Goal: Information Seeking & Learning: Learn about a topic

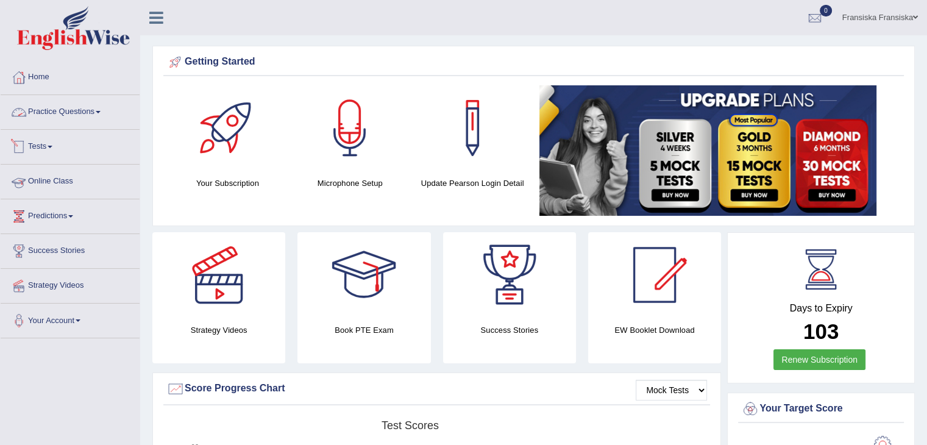
click at [90, 109] on link "Practice Questions" at bounding box center [70, 110] width 139 height 30
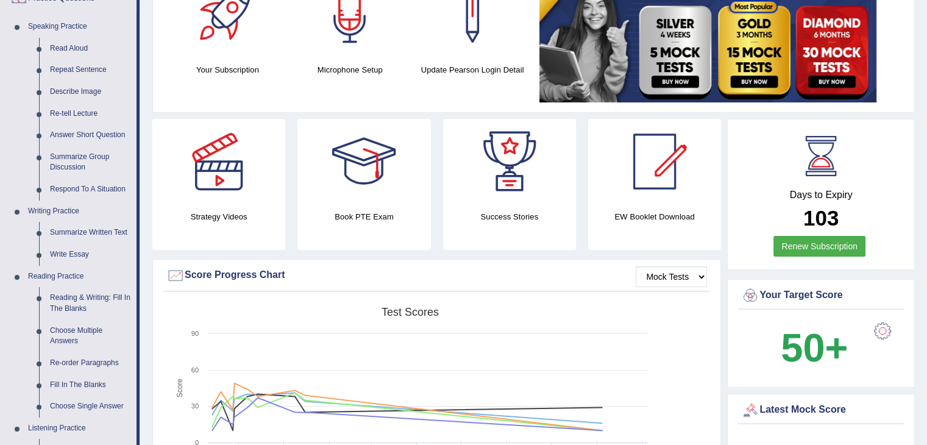
scroll to position [110, 0]
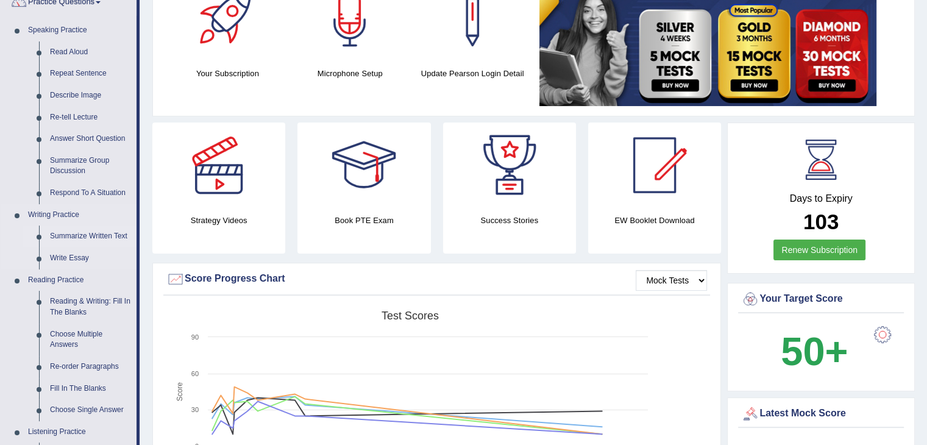
click at [73, 241] on link "Summarize Written Text" at bounding box center [91, 237] width 92 height 22
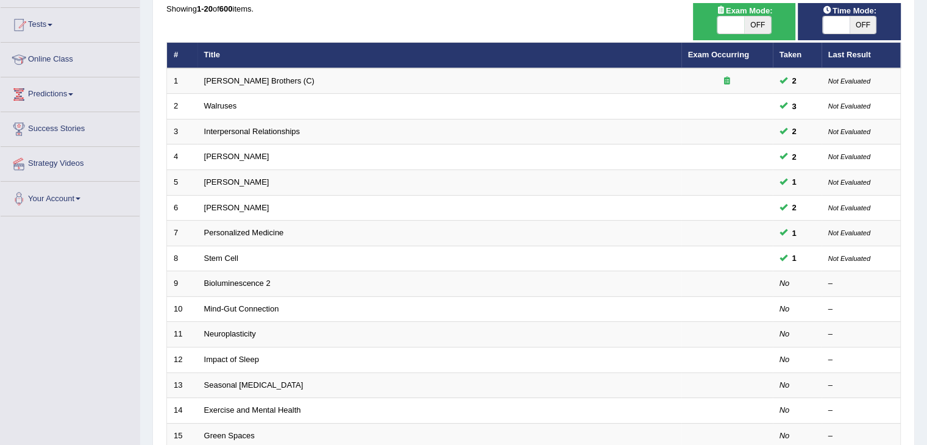
scroll to position [123, 0]
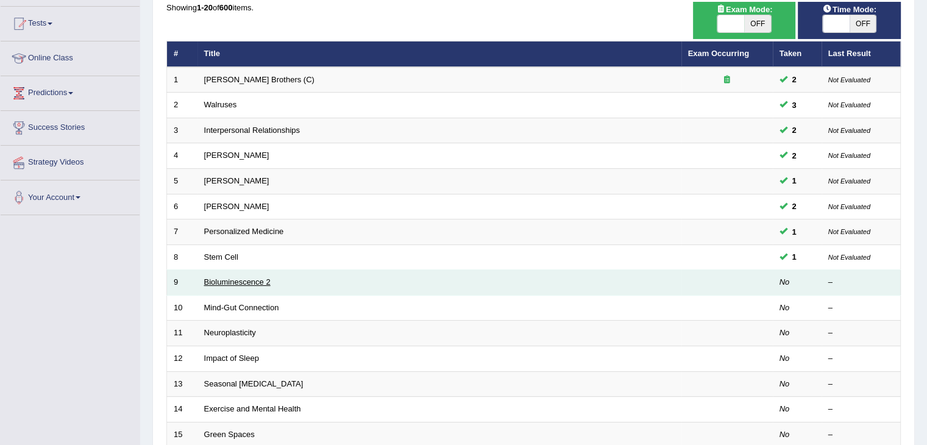
click at [251, 284] on link "Bioluminescence 2" at bounding box center [237, 281] width 66 height 9
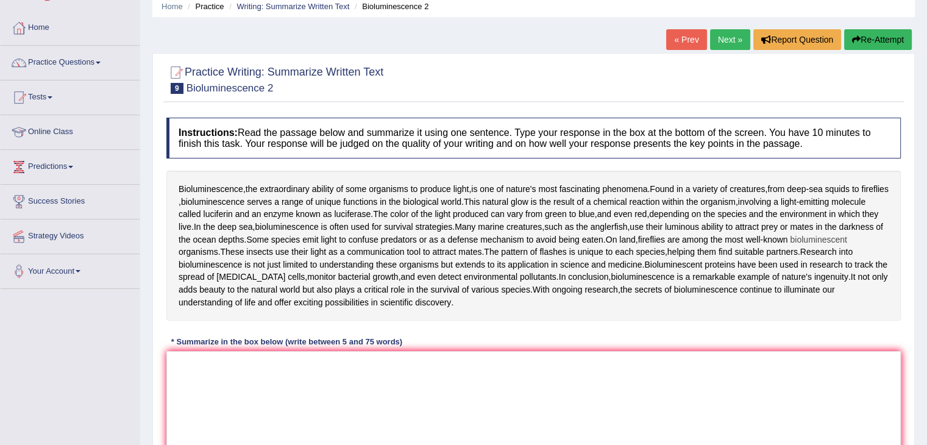
scroll to position [43, 0]
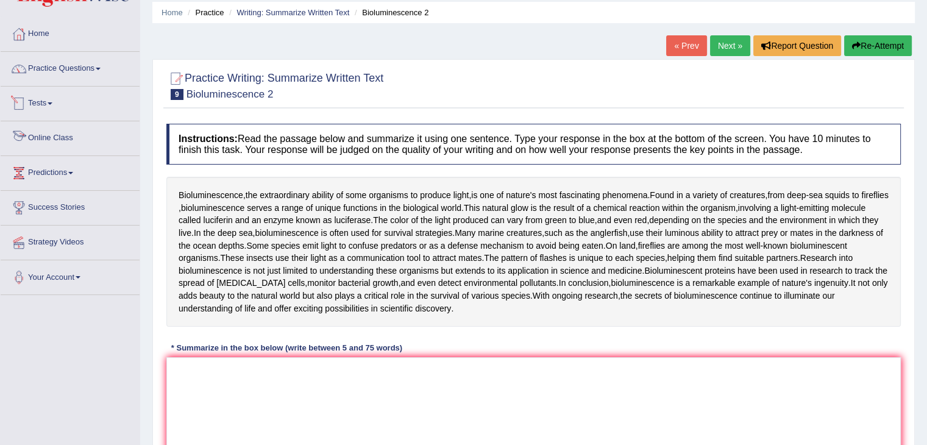
click at [93, 84] on li "Practice Questions Speaking Practice Read Aloud Repeat Sentence Describe Image …" at bounding box center [70, 69] width 139 height 35
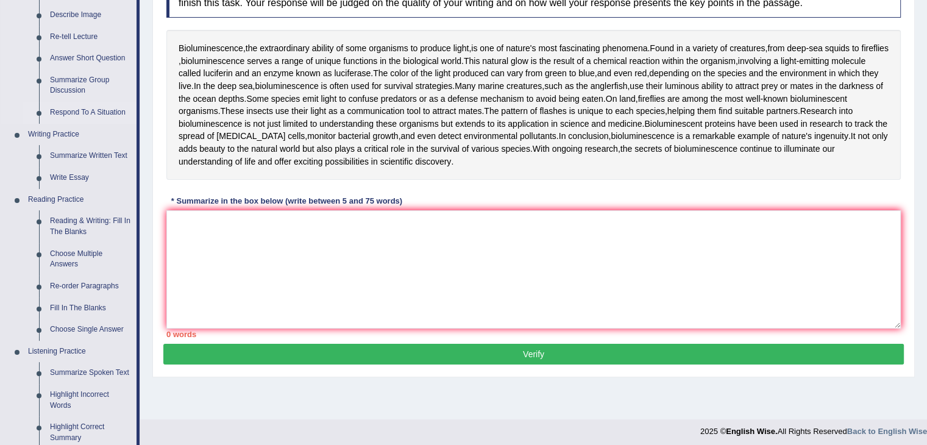
scroll to position [190, 0]
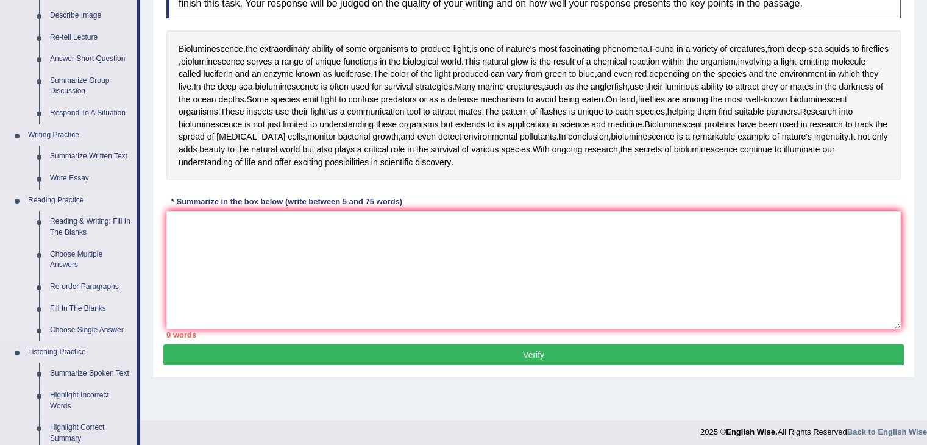
click at [84, 286] on link "Re-order Paragraphs" at bounding box center [91, 287] width 92 height 22
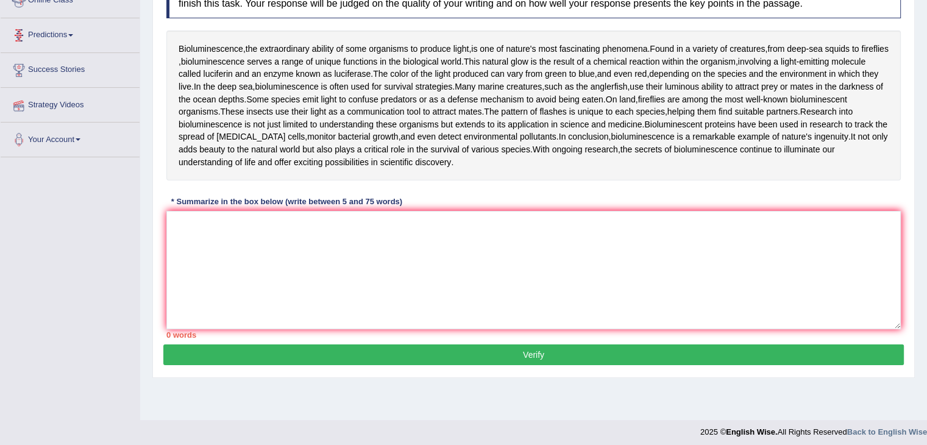
scroll to position [195, 0]
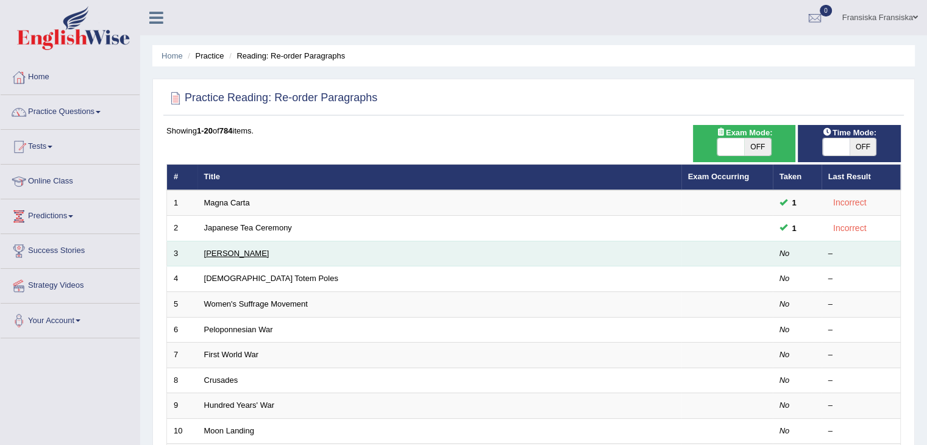
click at [263, 252] on link "Christopher Columbus" at bounding box center [236, 253] width 65 height 9
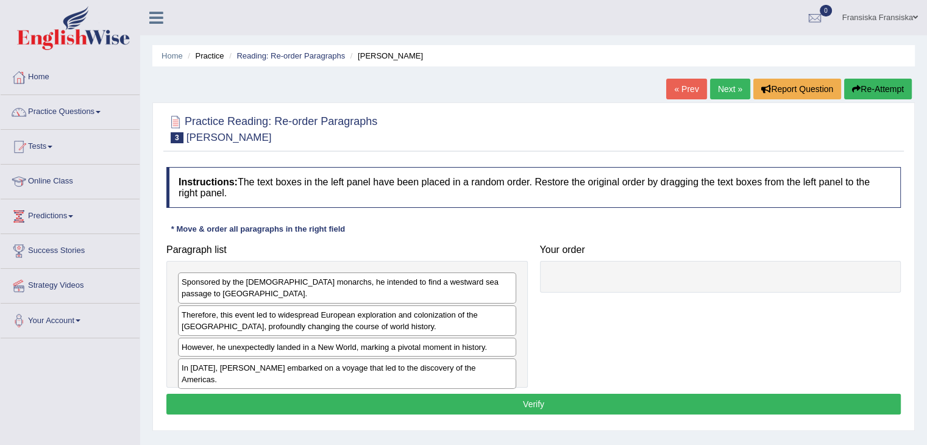
click at [290, 364] on div "In 1492, Christopher Columbus embarked on a voyage that led to the discovery of…" at bounding box center [347, 373] width 338 height 30
click at [575, 299] on div "Paragraph list Sponsored by the Spanish monarchs, he intended to find a westwar…" at bounding box center [533, 313] width 747 height 150
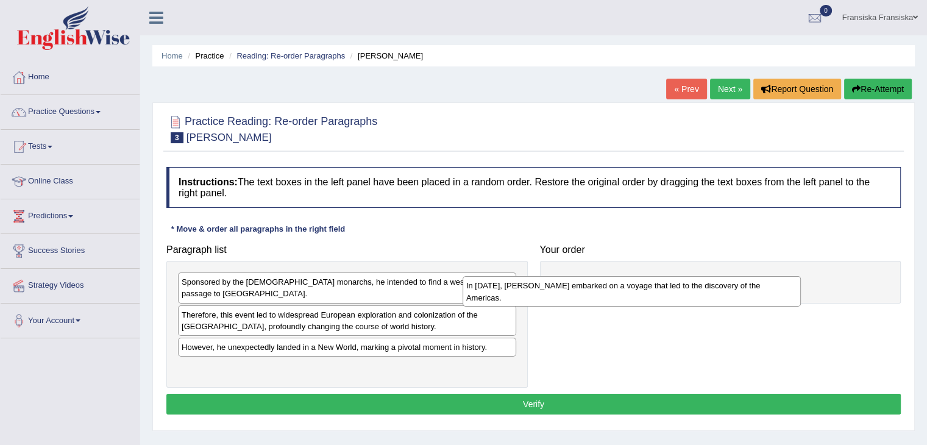
drag, startPoint x: 365, startPoint y: 356, endPoint x: 650, endPoint y: 287, distance: 293.6
click at [650, 287] on div "In 1492, Christopher Columbus embarked on a voyage that led to the discovery of…" at bounding box center [632, 291] width 338 height 30
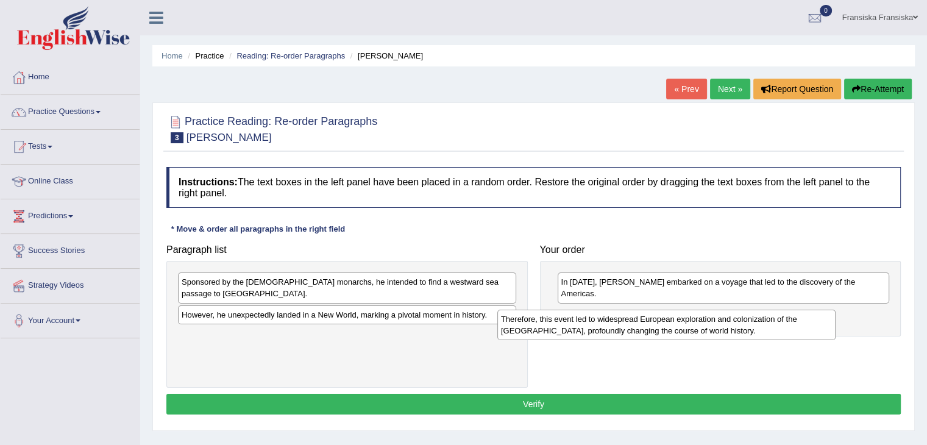
drag, startPoint x: 405, startPoint y: 302, endPoint x: 727, endPoint y: 316, distance: 322.2
click at [727, 316] on div "Therefore, this event led to widespread European exploration and colonization o…" at bounding box center [666, 325] width 338 height 30
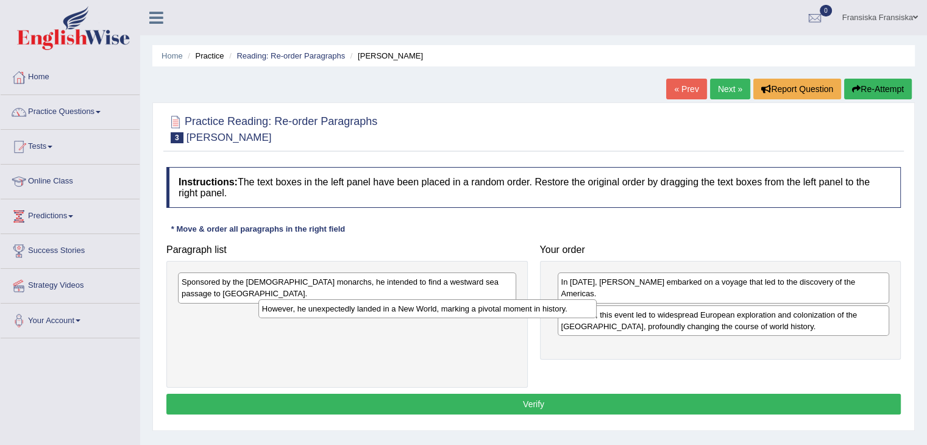
drag, startPoint x: 465, startPoint y: 300, endPoint x: 604, endPoint y: 322, distance: 141.3
click at [574, 312] on div "However, he unexpectedly landed in a New World, marking a pivotal moment in his…" at bounding box center [427, 308] width 338 height 19
drag, startPoint x: 604, startPoint y: 322, endPoint x: 595, endPoint y: 321, distance: 9.2
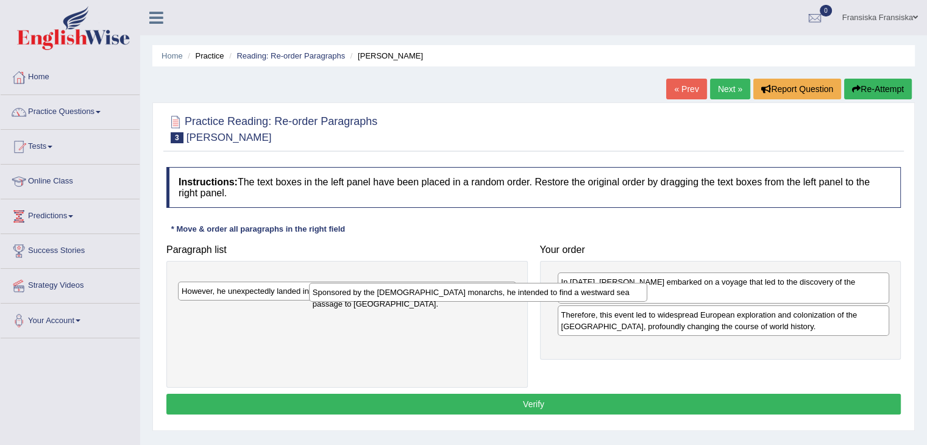
drag, startPoint x: 478, startPoint y: 283, endPoint x: 712, endPoint y: 300, distance: 234.7
click at [647, 298] on div "Sponsored by the Spanish monarchs, he intended to find a westward sea passage t…" at bounding box center [478, 292] width 338 height 19
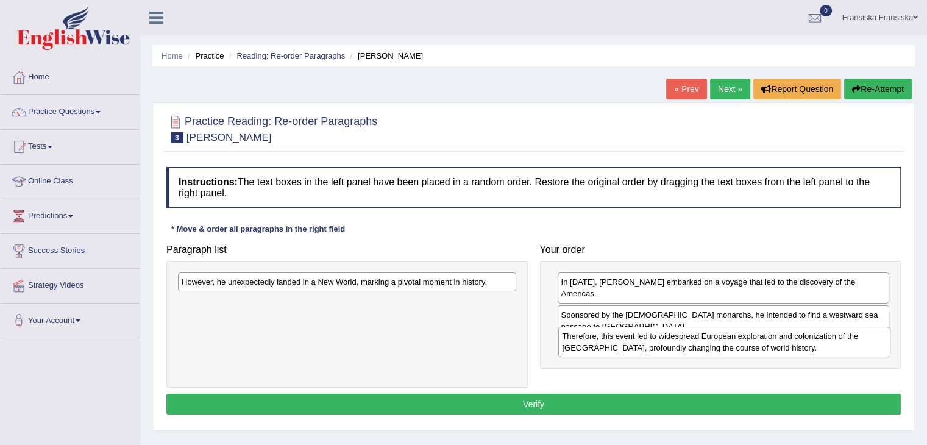
click at [799, 335] on div "Therefore, this event led to widespread European exploration and colonization o…" at bounding box center [724, 342] width 332 height 30
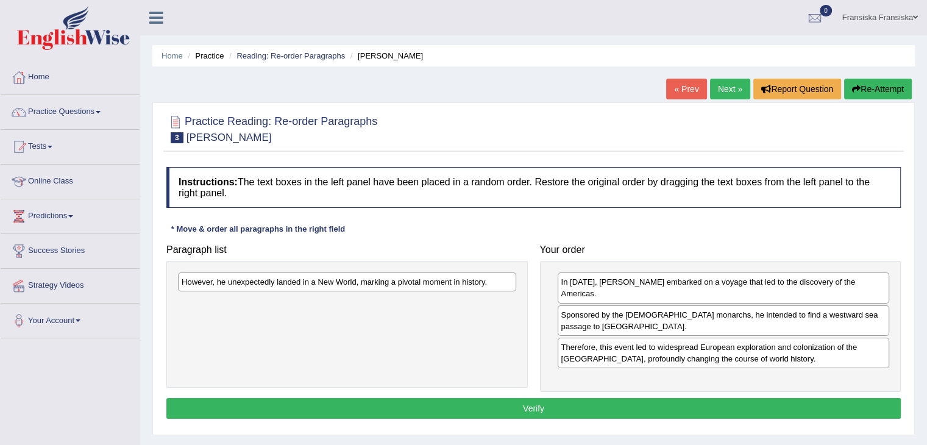
drag, startPoint x: 802, startPoint y: 346, endPoint x: 806, endPoint y: 397, distance: 51.9
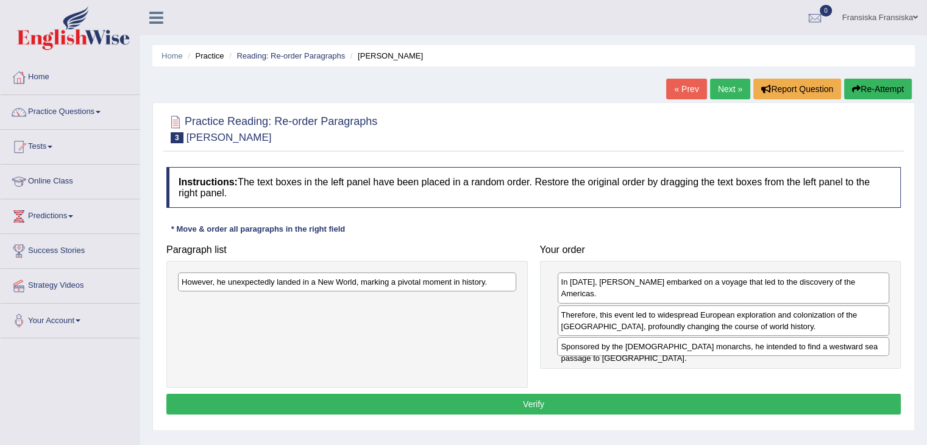
drag, startPoint x: 713, startPoint y: 320, endPoint x: 712, endPoint y: 352, distance: 31.7
click at [713, 354] on div "Sponsored by the Spanish monarchs, he intended to find a westward sea passage t…" at bounding box center [723, 346] width 332 height 19
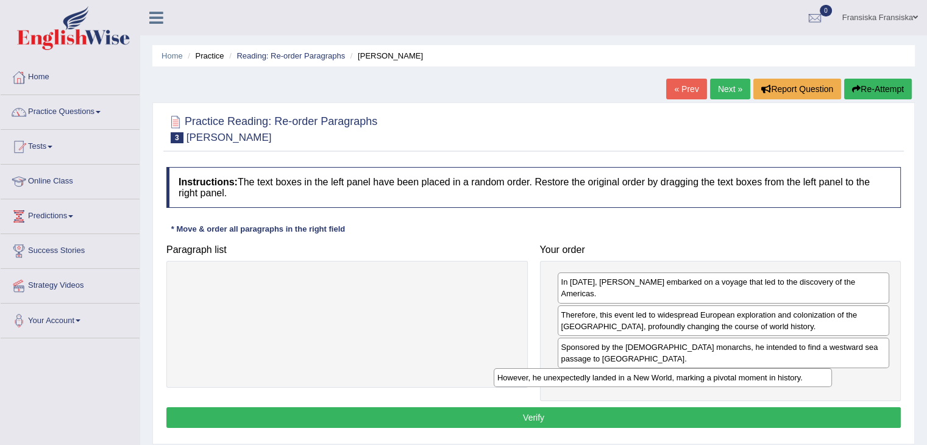
drag, startPoint x: 456, startPoint y: 281, endPoint x: 772, endPoint y: 372, distance: 328.6
click at [772, 372] on div "However, he unexpectedly landed in a New World, marking a pivotal moment in his…" at bounding box center [663, 377] width 338 height 19
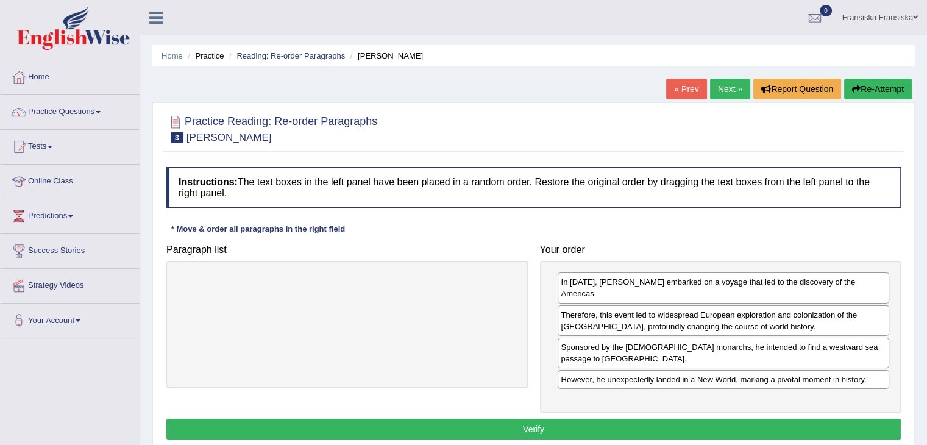
click at [751, 425] on button "Verify" at bounding box center [533, 429] width 735 height 21
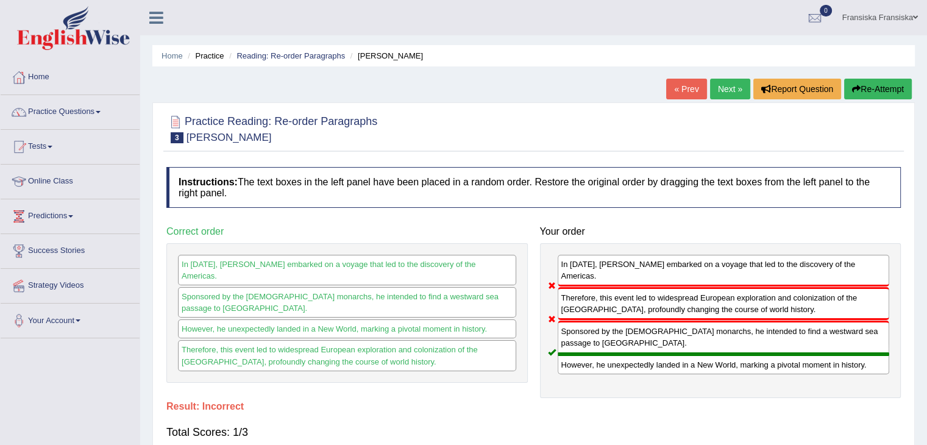
click at [732, 79] on link "Next »" at bounding box center [730, 89] width 40 height 21
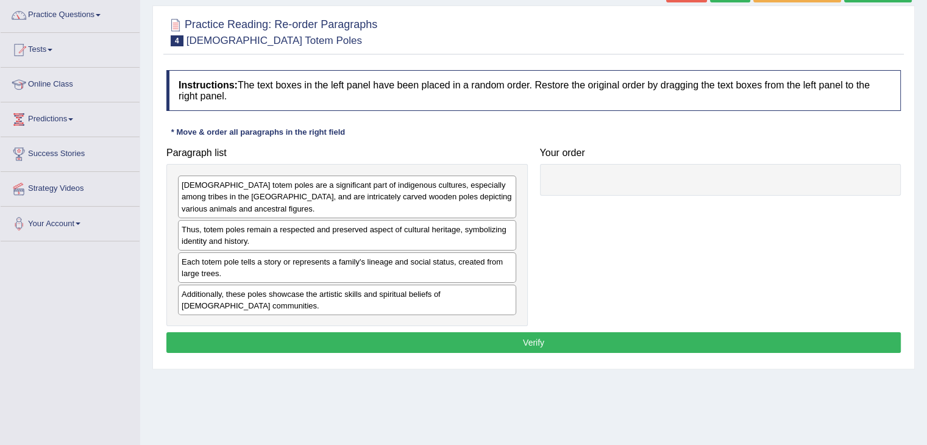
scroll to position [99, 0]
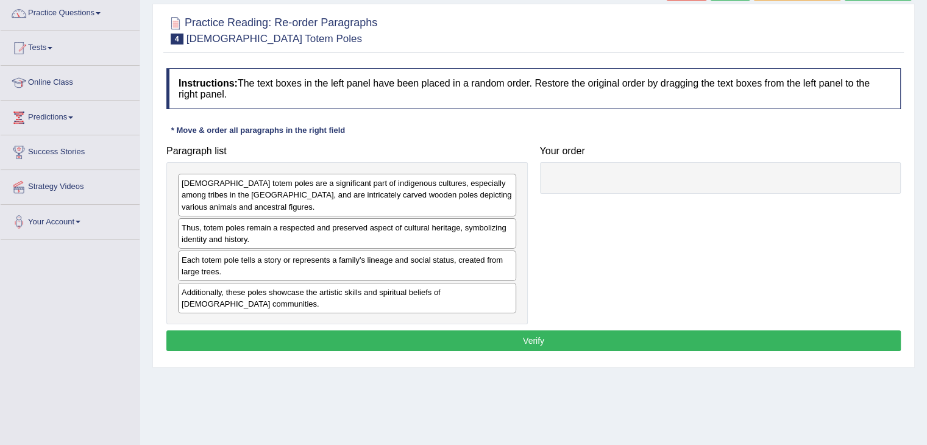
click at [359, 201] on div "[DEMOGRAPHIC_DATA] totem poles are a significant part of indigenous cultures, e…" at bounding box center [347, 195] width 338 height 42
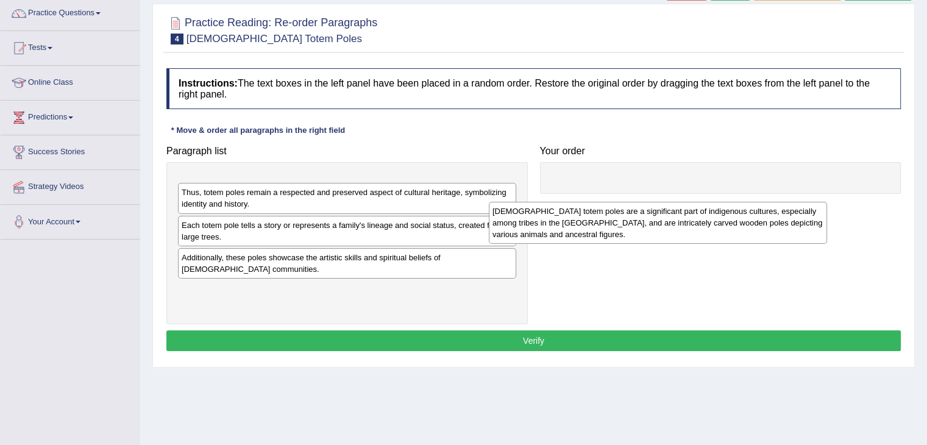
drag, startPoint x: 371, startPoint y: 196, endPoint x: 682, endPoint y: 224, distance: 312.1
click at [682, 224] on div "[DEMOGRAPHIC_DATA] totem poles are a significant part of indigenous cultures, e…" at bounding box center [658, 223] width 338 height 42
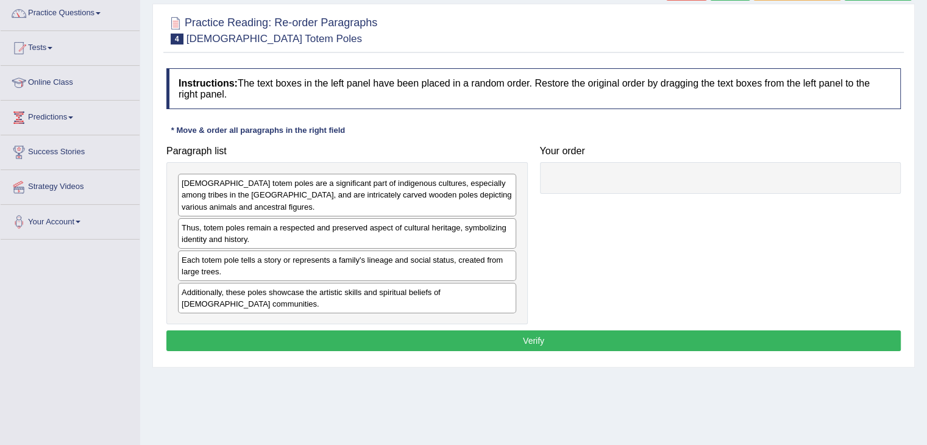
drag, startPoint x: 682, startPoint y: 224, endPoint x: 729, endPoint y: 233, distance: 48.4
click at [729, 233] on div "Paragraph list Native American totem poles are a significant part of indigenous…" at bounding box center [533, 232] width 747 height 185
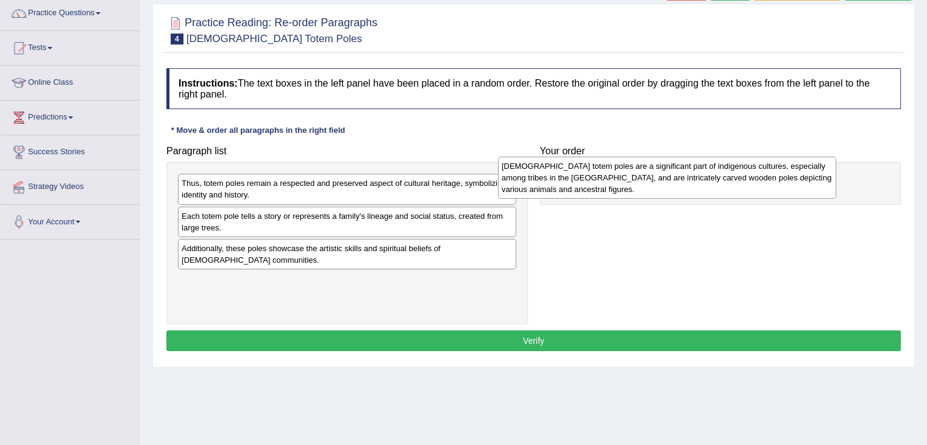
drag, startPoint x: 504, startPoint y: 206, endPoint x: 834, endPoint y: 194, distance: 330.0
click at [834, 194] on div "[DEMOGRAPHIC_DATA] totem poles are a significant part of indigenous cultures, e…" at bounding box center [667, 178] width 338 height 42
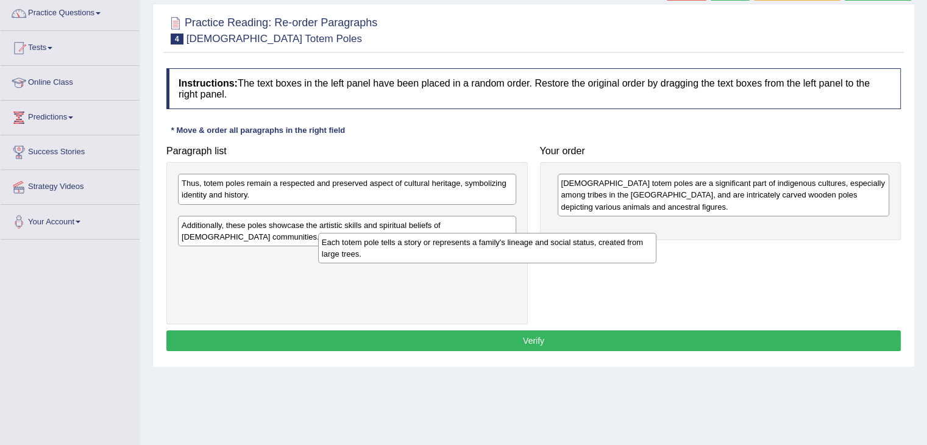
drag, startPoint x: 390, startPoint y: 229, endPoint x: 687, endPoint y: 255, distance: 298.0
click at [578, 244] on div "Each totem pole tells a story or represents a family's lineage and social statu…" at bounding box center [487, 248] width 338 height 30
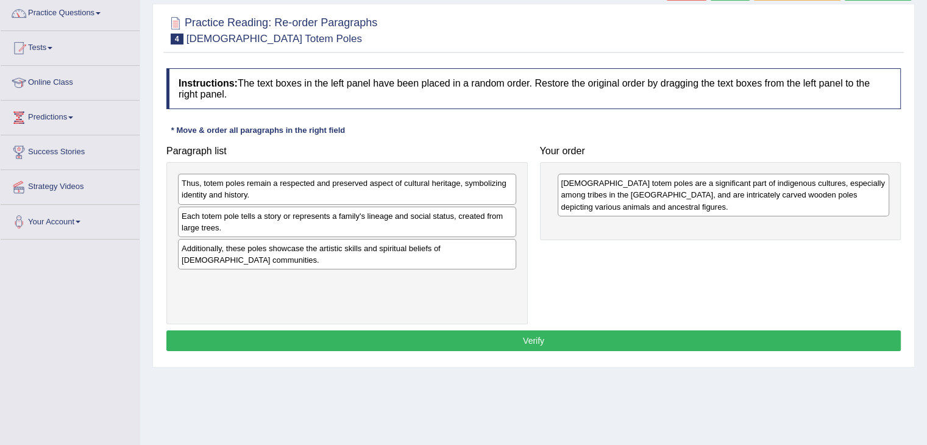
click at [715, 265] on div "Paragraph list Thus, totem poles remain a respected and preserved aspect of cul…" at bounding box center [533, 232] width 747 height 185
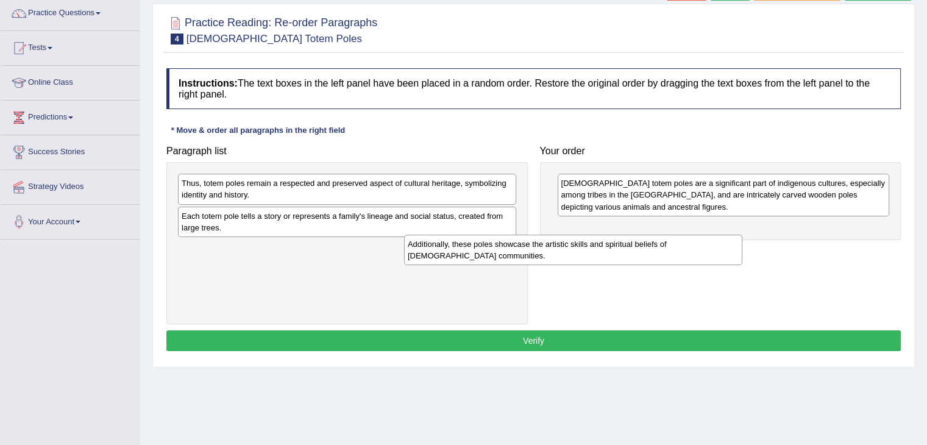
drag, startPoint x: 355, startPoint y: 249, endPoint x: 652, endPoint y: 249, distance: 296.9
click at [648, 249] on div "Additionally, these poles showcase the artistic skills and spiritual beliefs of…" at bounding box center [573, 250] width 338 height 30
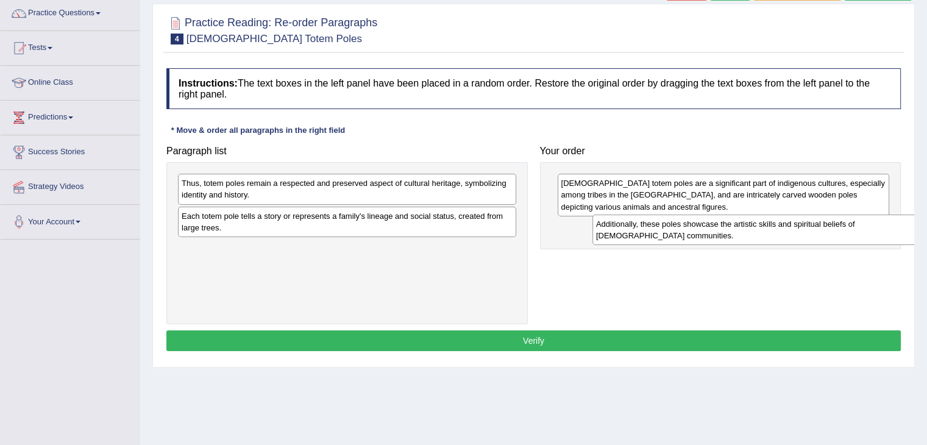
drag, startPoint x: 439, startPoint y: 247, endPoint x: 842, endPoint y: 223, distance: 403.7
click at [842, 223] on div "Additionally, these poles showcase the artistic skills and spiritual beliefs of…" at bounding box center [762, 230] width 338 height 30
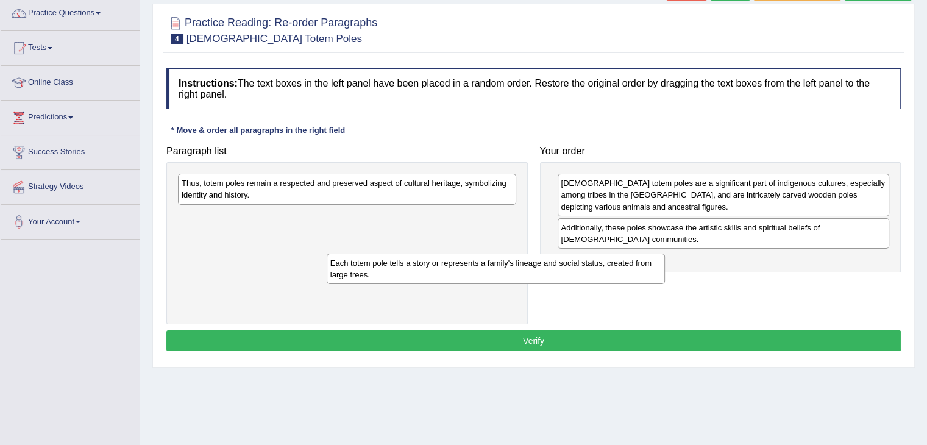
drag, startPoint x: 486, startPoint y: 221, endPoint x: 682, endPoint y: 251, distance: 198.0
click at [665, 254] on div "Each totem pole tells a story or represents a family's lineage and social statu…" at bounding box center [496, 269] width 338 height 30
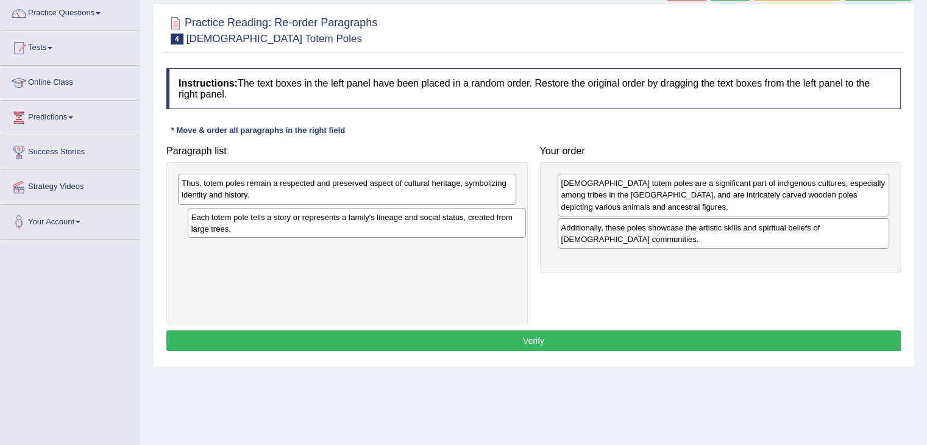
click at [810, 278] on div "Paragraph list Thus, totem poles remain a respected and preserved aspect of cul…" at bounding box center [533, 232] width 747 height 185
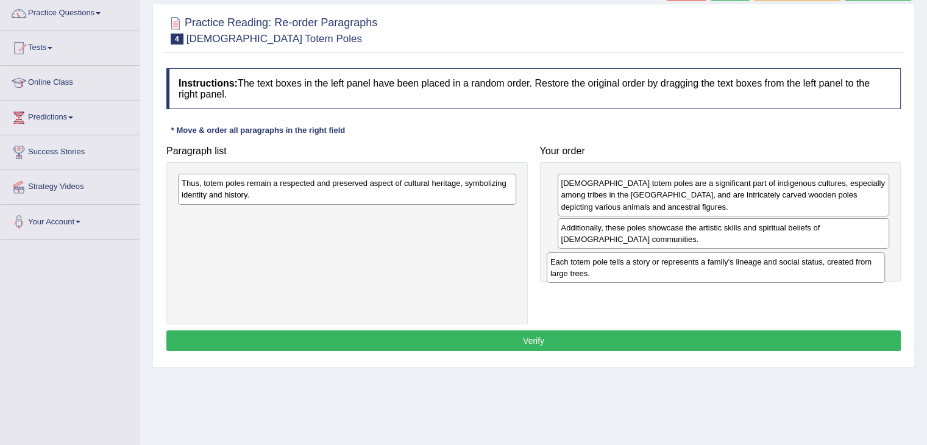
drag, startPoint x: 390, startPoint y: 218, endPoint x: 759, endPoint y: 265, distance: 372.5
click at [759, 265] on div "Each totem pole tells a story or represents a family's lineage and social statu…" at bounding box center [716, 267] width 338 height 30
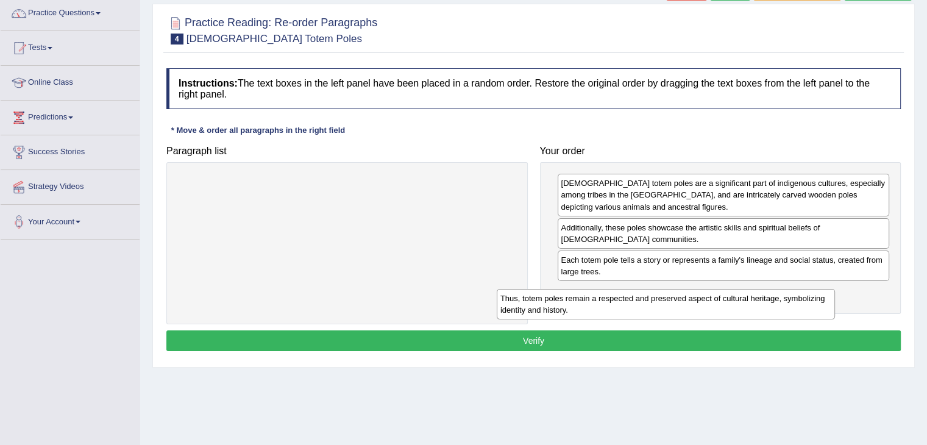
drag, startPoint x: 461, startPoint y: 193, endPoint x: 780, endPoint y: 305, distance: 337.4
click at [780, 305] on div "Thus, totem poles remain a respected and preserved aspect of cultural heritage,…" at bounding box center [666, 304] width 338 height 30
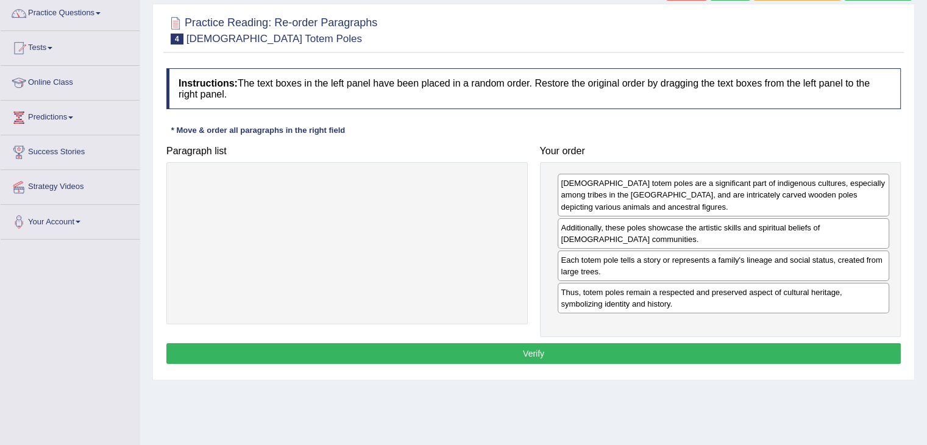
click at [735, 348] on button "Verify" at bounding box center [533, 353] width 735 height 21
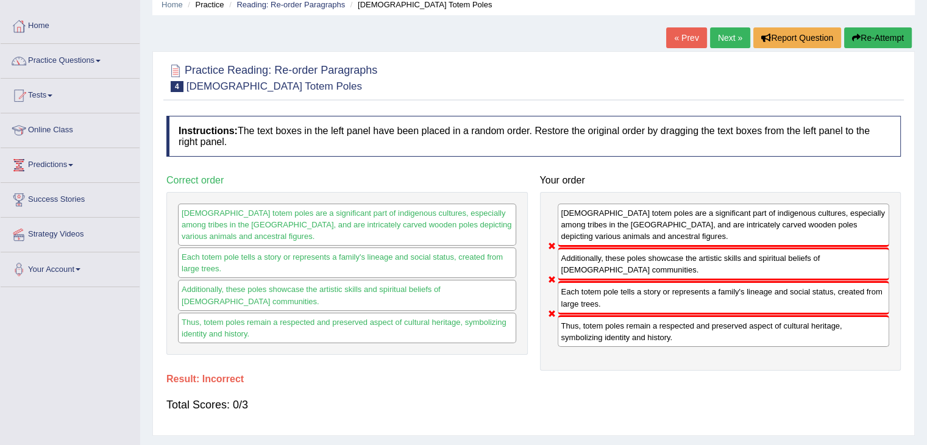
scroll to position [52, 0]
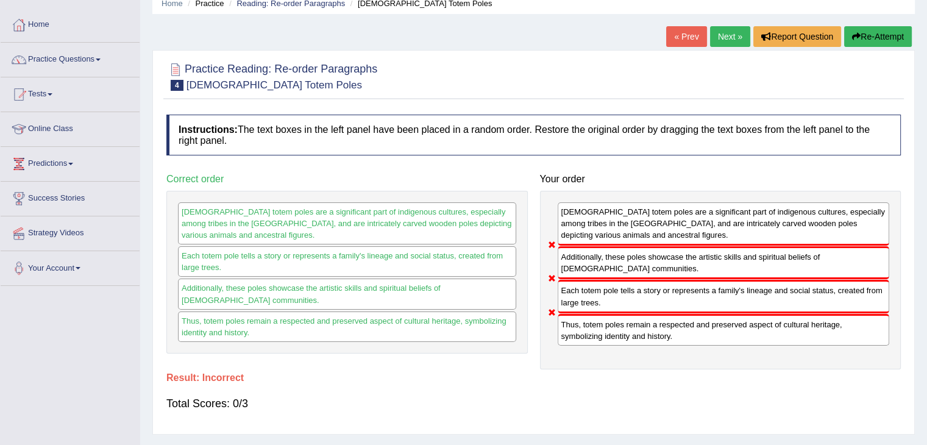
click at [881, 32] on button "Re-Attempt" at bounding box center [878, 36] width 68 height 21
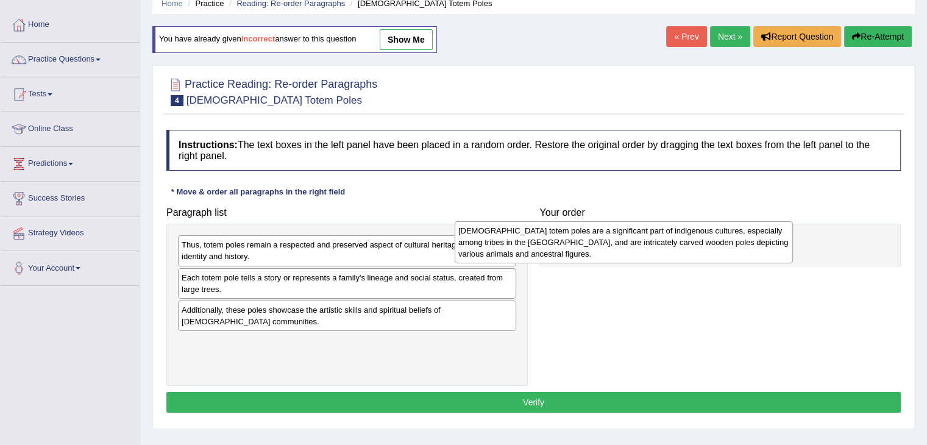
drag, startPoint x: 414, startPoint y: 253, endPoint x: 713, endPoint y: 242, distance: 298.9
click at [713, 242] on div "[DEMOGRAPHIC_DATA] totem poles are a significant part of indigenous cultures, e…" at bounding box center [624, 242] width 338 height 42
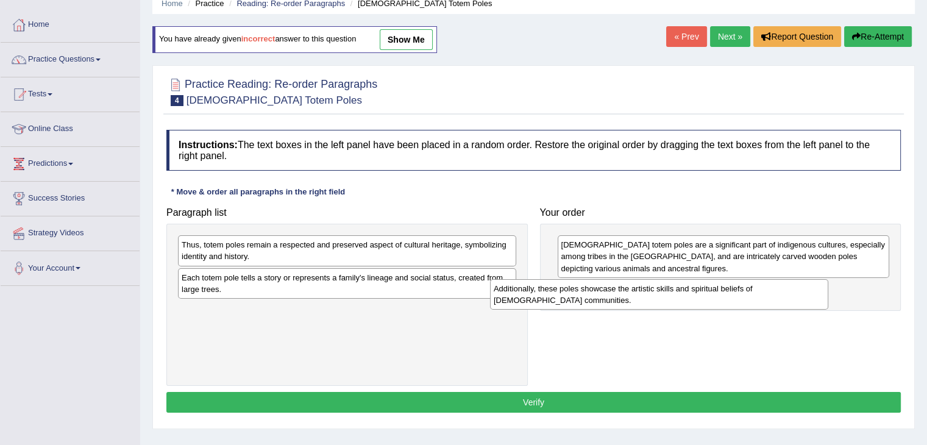
drag, startPoint x: 344, startPoint y: 310, endPoint x: 658, endPoint y: 290, distance: 314.6
click at [658, 290] on div "Additionally, these poles showcase the artistic skills and spiritual beliefs of…" at bounding box center [659, 294] width 338 height 30
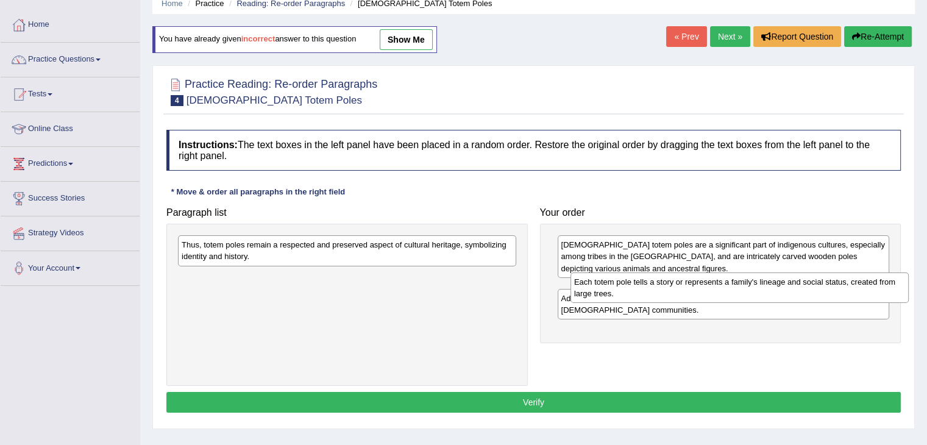
drag, startPoint x: 441, startPoint y: 291, endPoint x: 831, endPoint y: 293, distance: 390.2
click at [830, 293] on div "Each totem pole tells a story or represents a family's lineage and social statu…" at bounding box center [740, 287] width 338 height 30
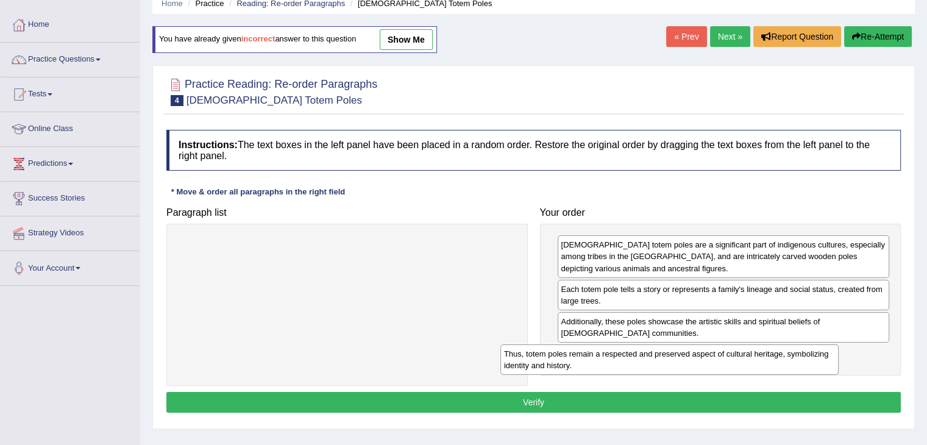
drag, startPoint x: 463, startPoint y: 257, endPoint x: 785, endPoint y: 363, distance: 339.1
click at [786, 365] on div "Thus, totem poles remain a respected and preserved aspect of cultural heritage,…" at bounding box center [669, 359] width 338 height 30
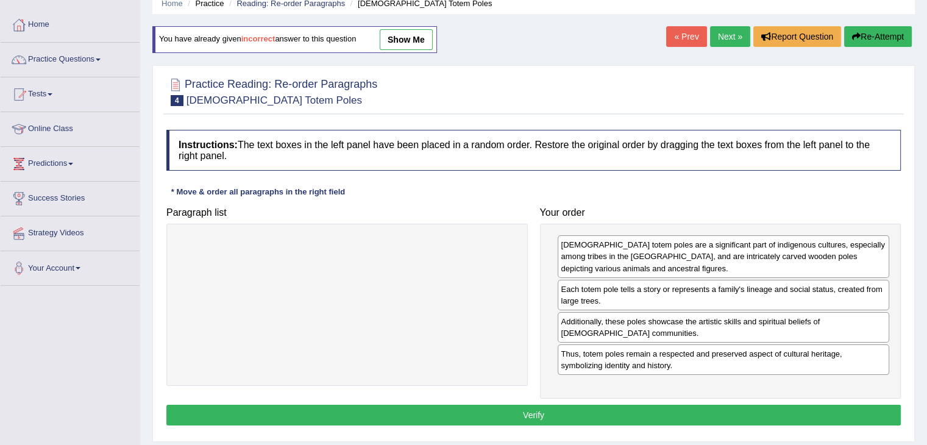
click at [726, 413] on button "Verify" at bounding box center [533, 415] width 735 height 21
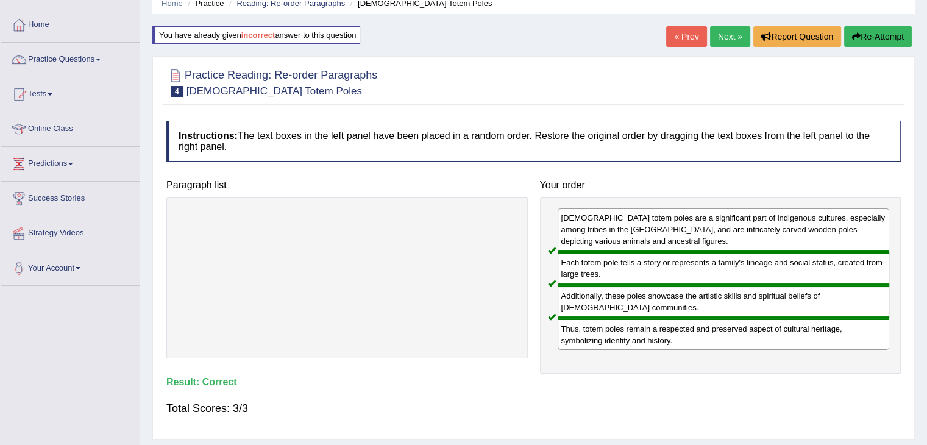
click at [718, 45] on link "Next »" at bounding box center [730, 36] width 40 height 21
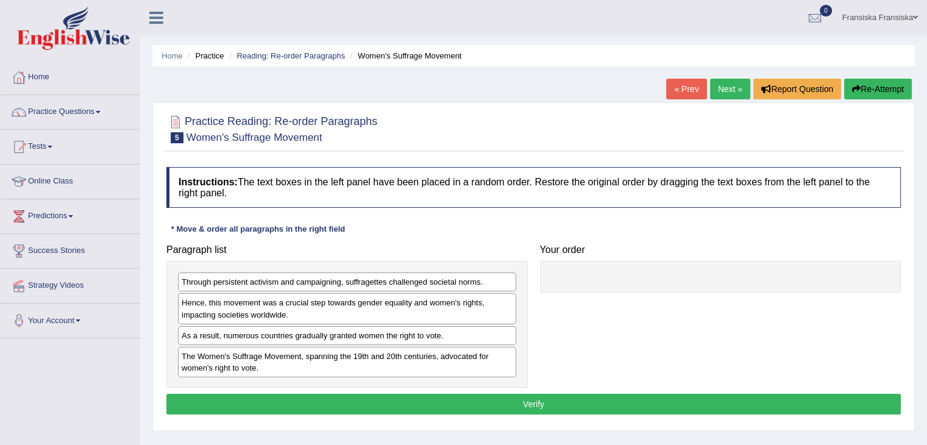
scroll to position [22, 0]
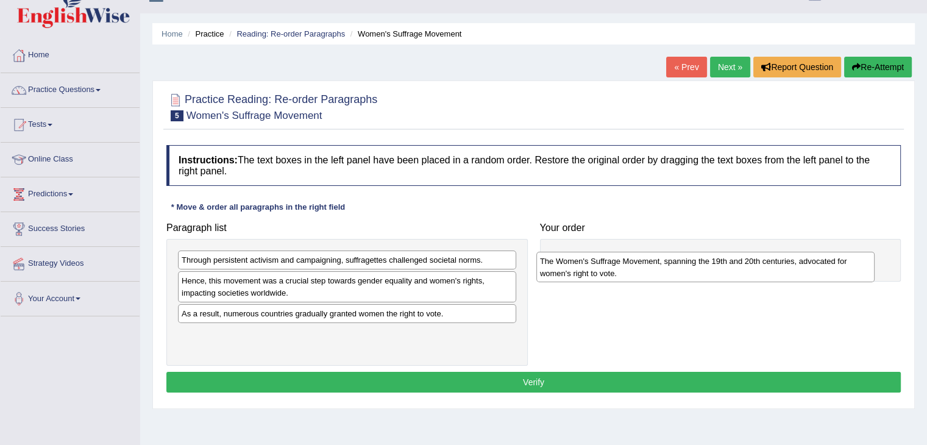
drag, startPoint x: 393, startPoint y: 344, endPoint x: 751, endPoint y: 272, distance: 365.6
click at [751, 272] on div "The Women's Suffrage Movement, spanning the 19th and 20th centuries, advocated …" at bounding box center [705, 267] width 338 height 30
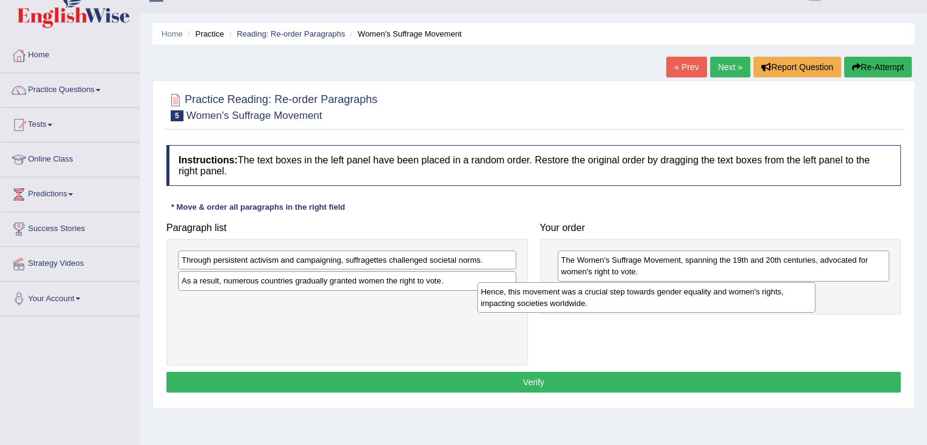
drag, startPoint x: 382, startPoint y: 287, endPoint x: 684, endPoint y: 300, distance: 302.6
click at [684, 300] on div "Hence, this movement was a crucial step towards gender equality and women's rig…" at bounding box center [646, 297] width 338 height 30
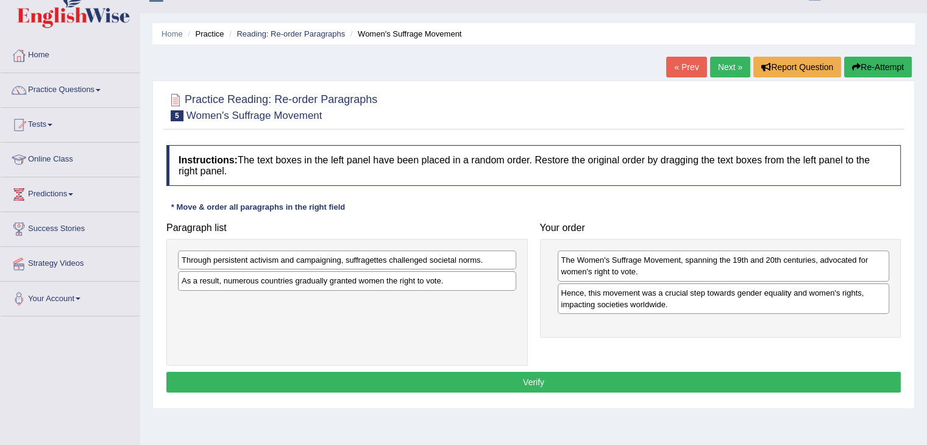
click at [443, 274] on div "As a result, numerous countries gradually granted women the right to vote." at bounding box center [347, 280] width 338 height 19
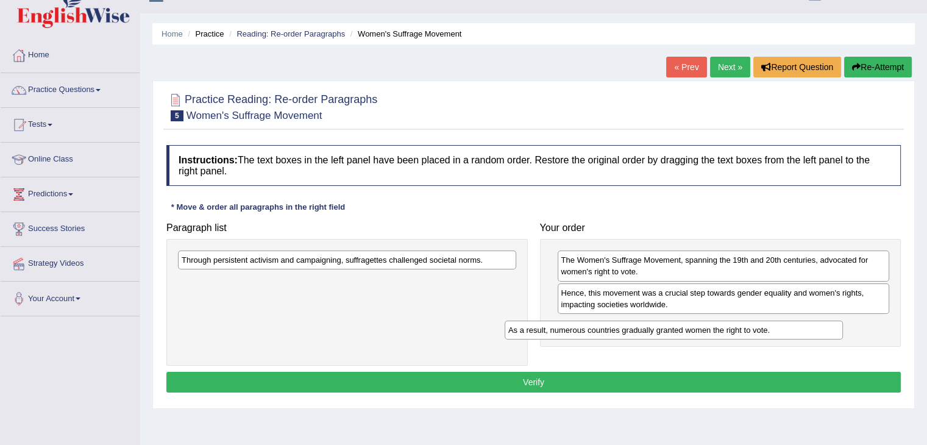
drag, startPoint x: 432, startPoint y: 281, endPoint x: 757, endPoint y: 330, distance: 328.7
click at [757, 330] on div "As a result, numerous countries gradually granted women the right to vote." at bounding box center [674, 330] width 338 height 19
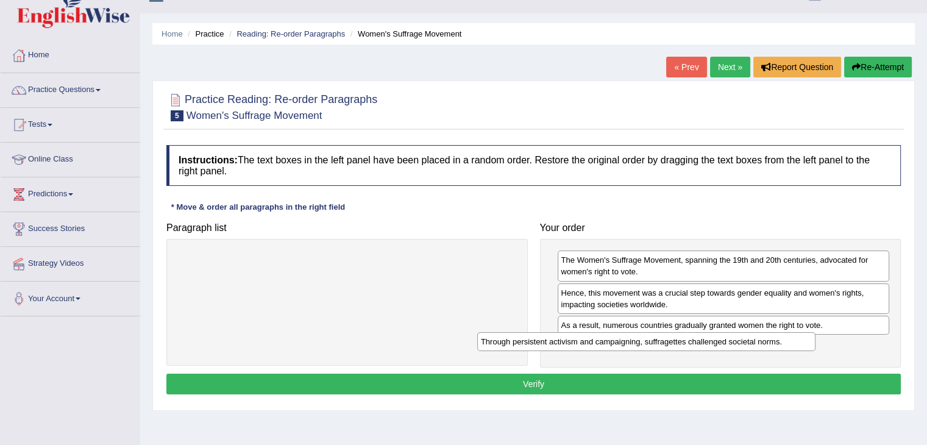
drag, startPoint x: 424, startPoint y: 262, endPoint x: 739, endPoint y: 341, distance: 325.0
click at [739, 341] on div "Through persistent activism and campaigning, suffragettes challenged societal n…" at bounding box center [646, 341] width 338 height 19
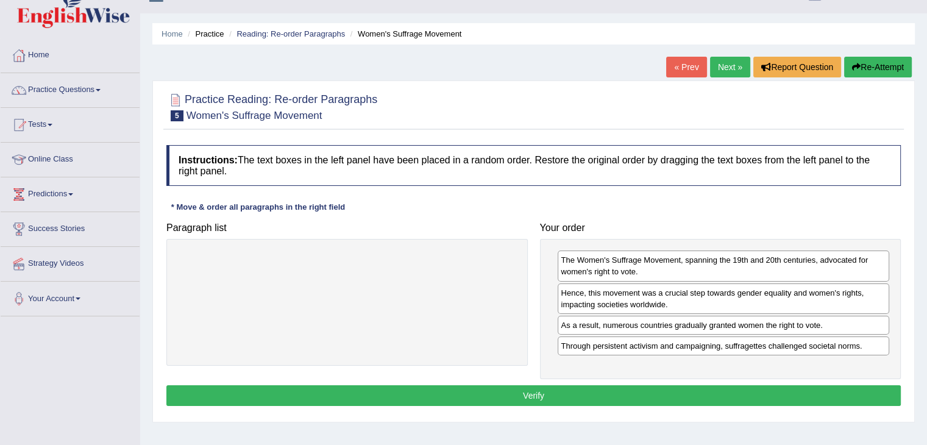
click at [713, 388] on button "Verify" at bounding box center [533, 395] width 735 height 21
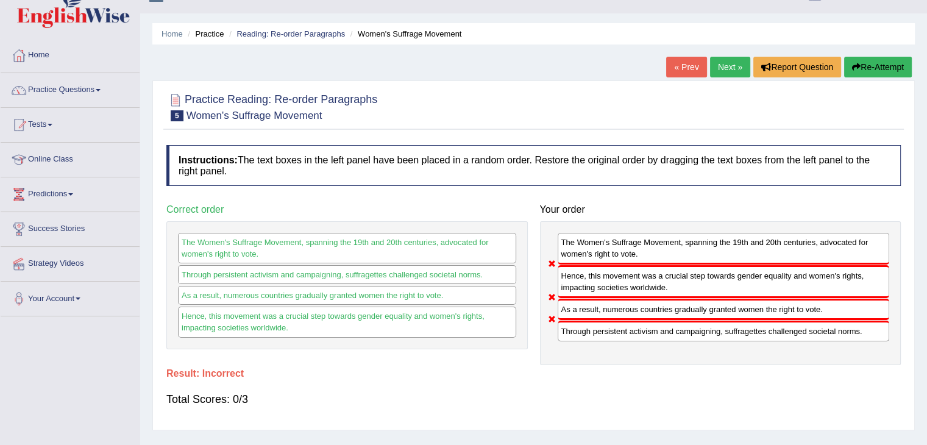
click at [871, 73] on button "Re-Attempt" at bounding box center [878, 67] width 68 height 21
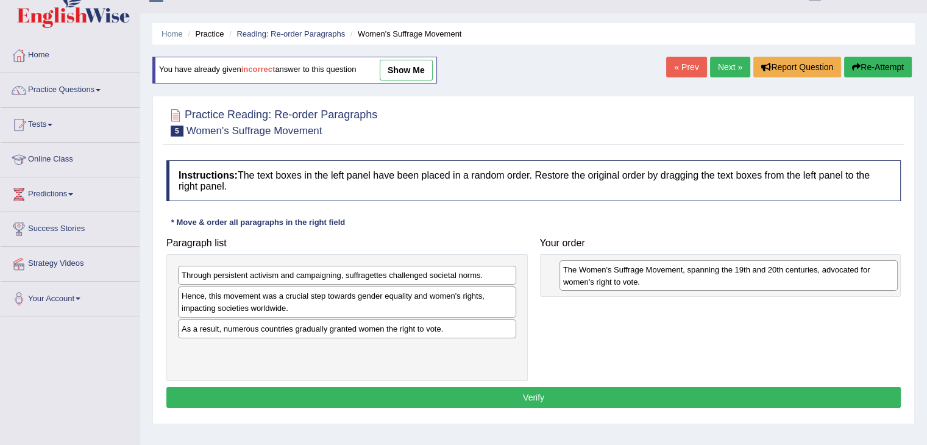
drag, startPoint x: 343, startPoint y: 351, endPoint x: 722, endPoint y: 270, distance: 387.7
click at [722, 270] on div "The Women's Suffrage Movement, spanning the 19th and 20th centuries, advocated …" at bounding box center [729, 275] width 338 height 30
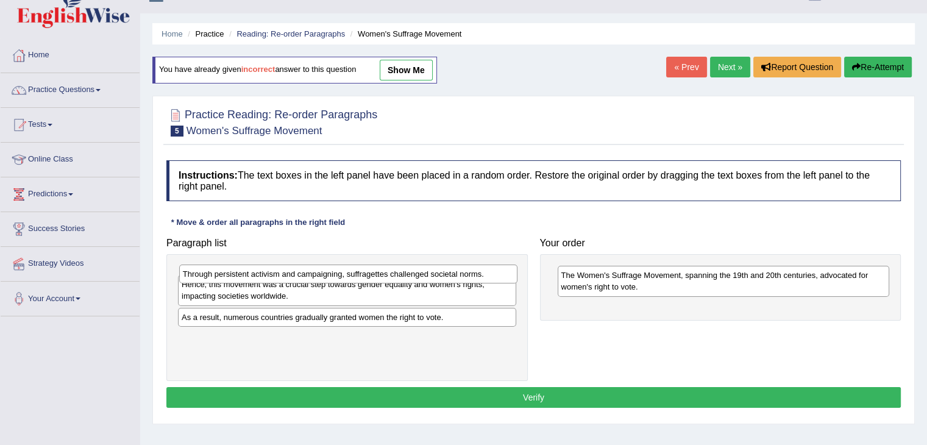
click at [424, 277] on div "Through persistent activism and campaigning, suffragettes challenged societal n…" at bounding box center [348, 274] width 338 height 19
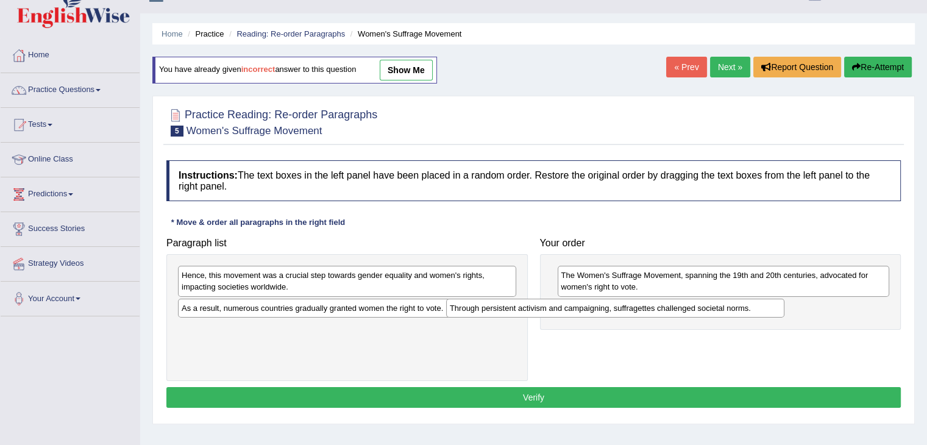
drag, startPoint x: 424, startPoint y: 281, endPoint x: 695, endPoint y: 315, distance: 272.8
click at [695, 315] on div "Through persistent activism and campaigning, suffragettes challenged societal n…" at bounding box center [615, 308] width 338 height 19
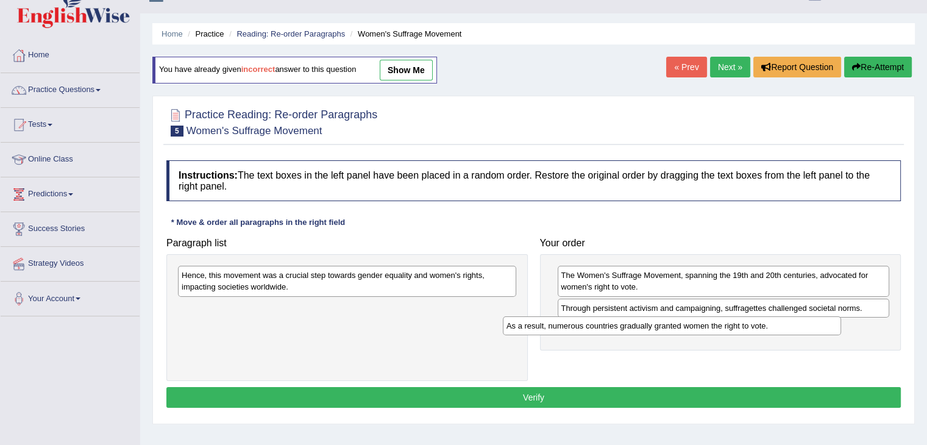
drag, startPoint x: 468, startPoint y: 309, endPoint x: 792, endPoint y: 327, distance: 324.8
click at [792, 327] on div "As a result, numerous countries gradually granted women the right to vote." at bounding box center [672, 325] width 338 height 19
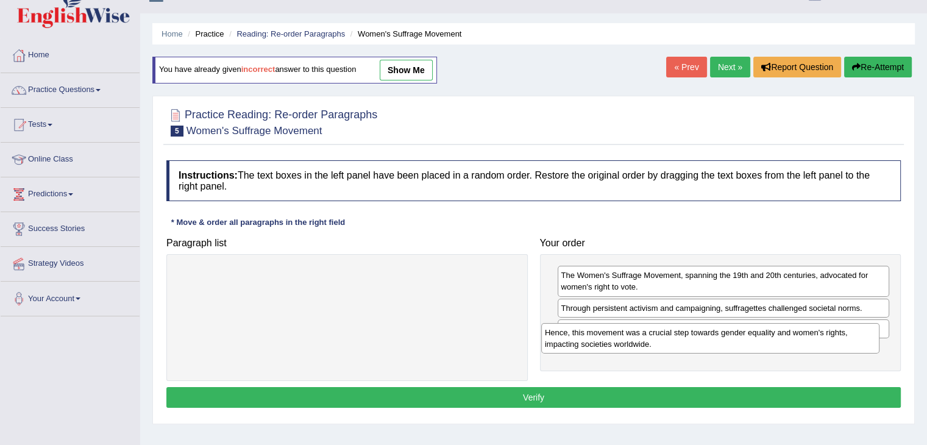
drag, startPoint x: 480, startPoint y: 280, endPoint x: 846, endPoint y: 340, distance: 370.6
click at [846, 340] on div "Hence, this movement was a crucial step towards gender equality and women's rig…" at bounding box center [710, 338] width 338 height 30
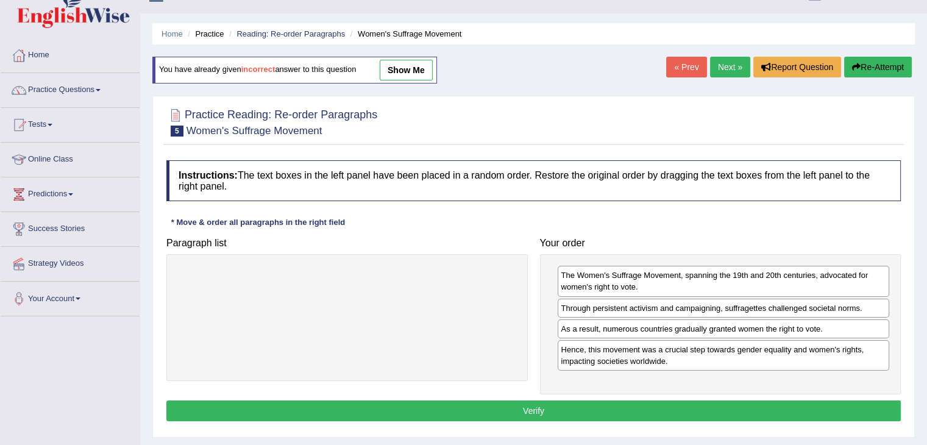
click at [750, 413] on button "Verify" at bounding box center [533, 411] width 735 height 21
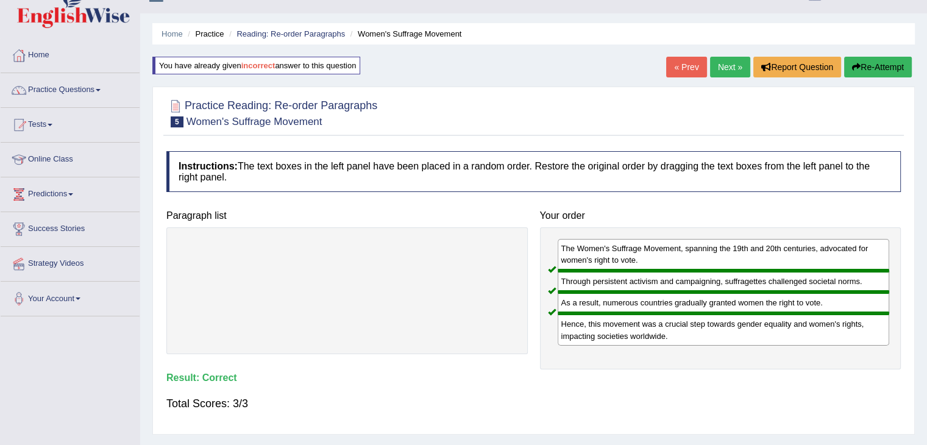
click at [721, 66] on link "Next »" at bounding box center [730, 67] width 40 height 21
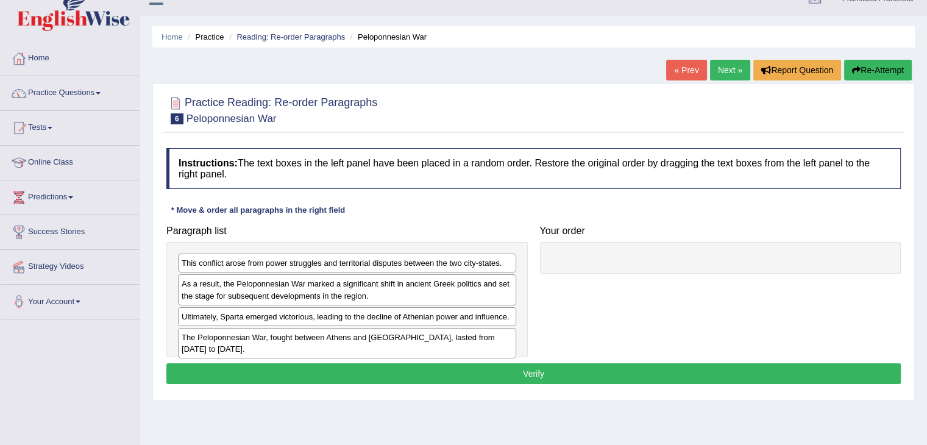
scroll to position [20, 0]
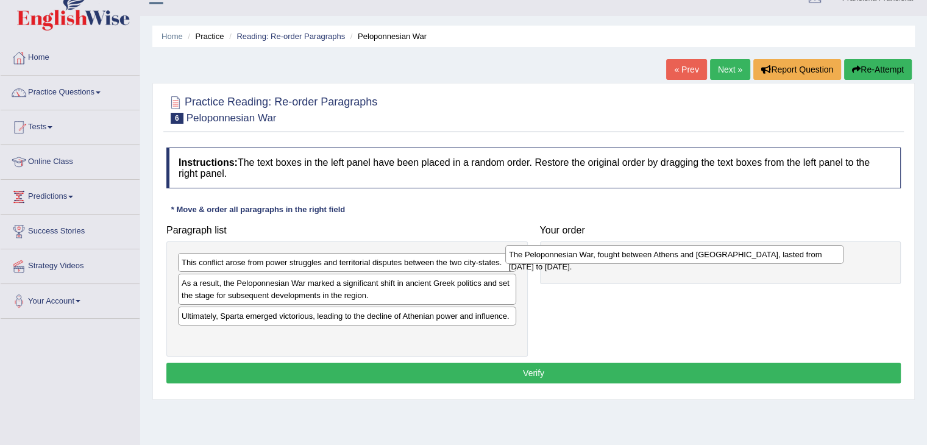
drag, startPoint x: 396, startPoint y: 334, endPoint x: 720, endPoint y: 255, distance: 333.1
click at [721, 255] on div "The Peloponnesian War, fought between Athens and [GEOGRAPHIC_DATA], lasted from…" at bounding box center [674, 254] width 338 height 19
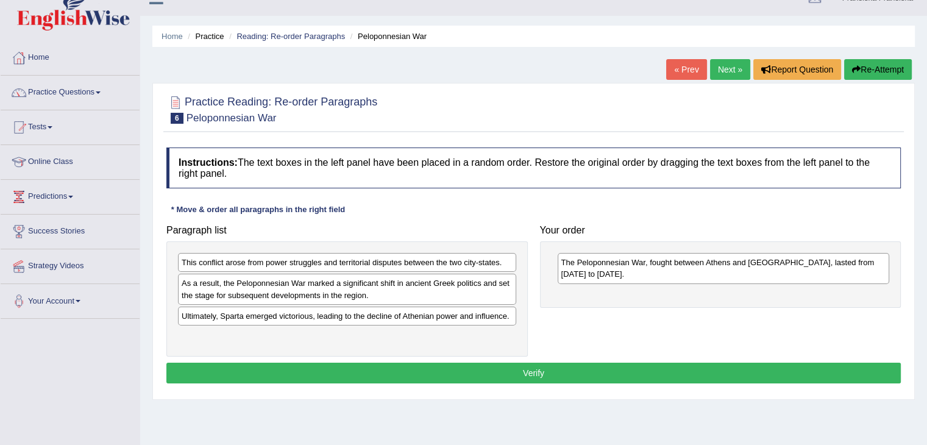
click at [321, 288] on div "As a result, the Peloponnesian War marked a significant shift in ancient Greek …" at bounding box center [347, 289] width 338 height 30
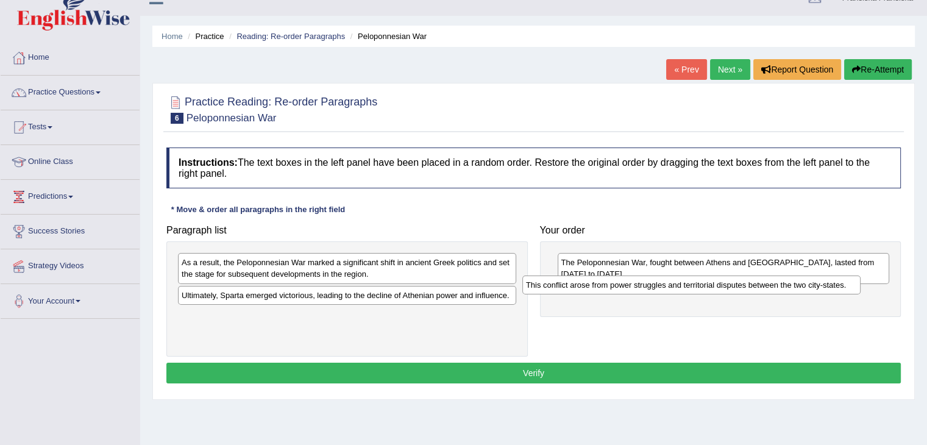
drag, startPoint x: 353, startPoint y: 257, endPoint x: 697, endPoint y: 280, distance: 345.2
click at [697, 280] on div "This conflict arose from power struggles and territorial disputes between the t…" at bounding box center [691, 285] width 338 height 19
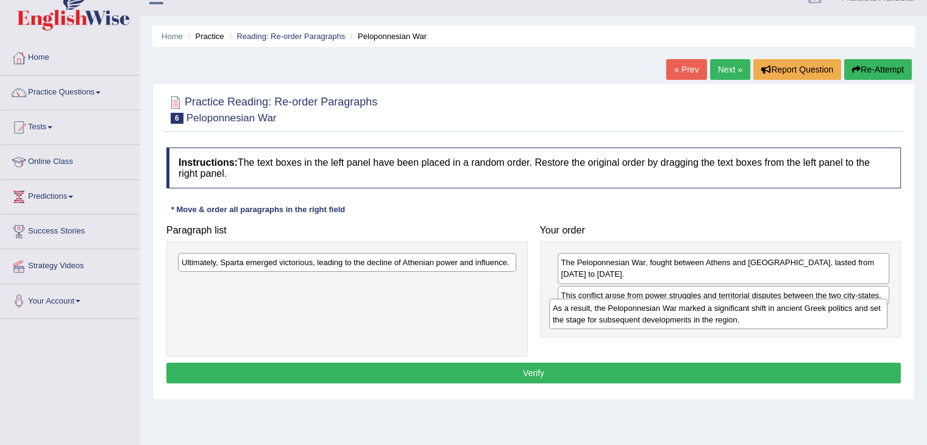
drag, startPoint x: 466, startPoint y: 274, endPoint x: 835, endPoint y: 318, distance: 371.4
click at [836, 318] on div "As a result, the Peloponnesian War marked a significant shift in ancient Greek …" at bounding box center [718, 314] width 338 height 30
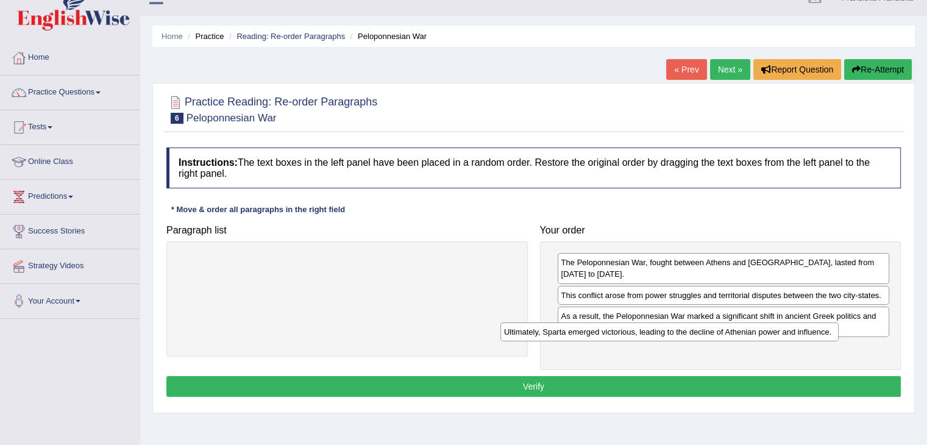
drag, startPoint x: 451, startPoint y: 255, endPoint x: 772, endPoint y: 325, distance: 328.1
click at [773, 325] on div "Ultimately, Sparta emerged victorious, leading to the decline of Athenian power…" at bounding box center [669, 331] width 338 height 19
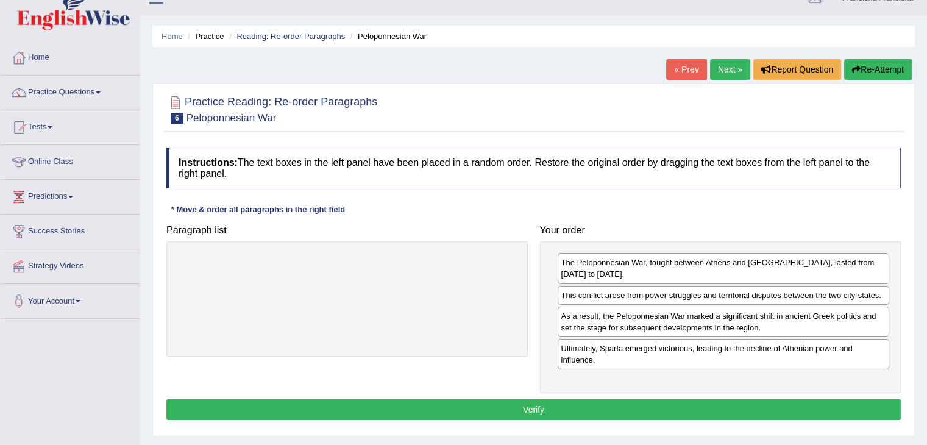
click at [716, 399] on button "Verify" at bounding box center [533, 409] width 735 height 21
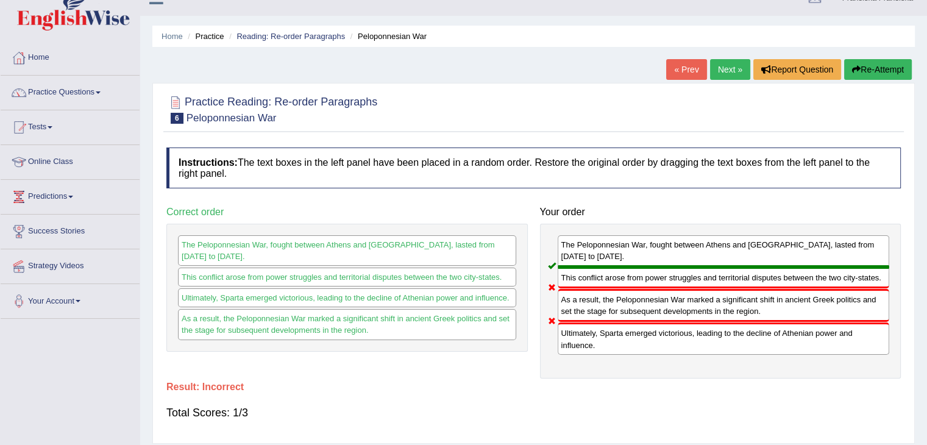
click at [86, 59] on link "Home" at bounding box center [70, 56] width 139 height 30
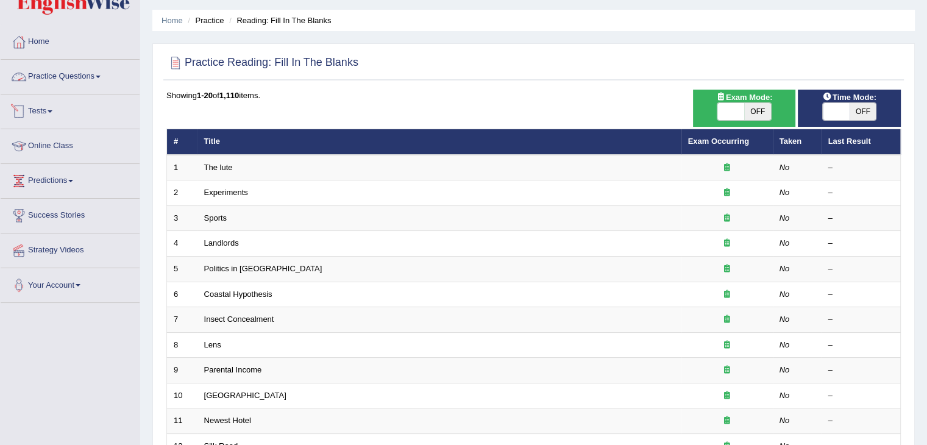
click at [85, 80] on link "Practice Questions" at bounding box center [70, 75] width 139 height 30
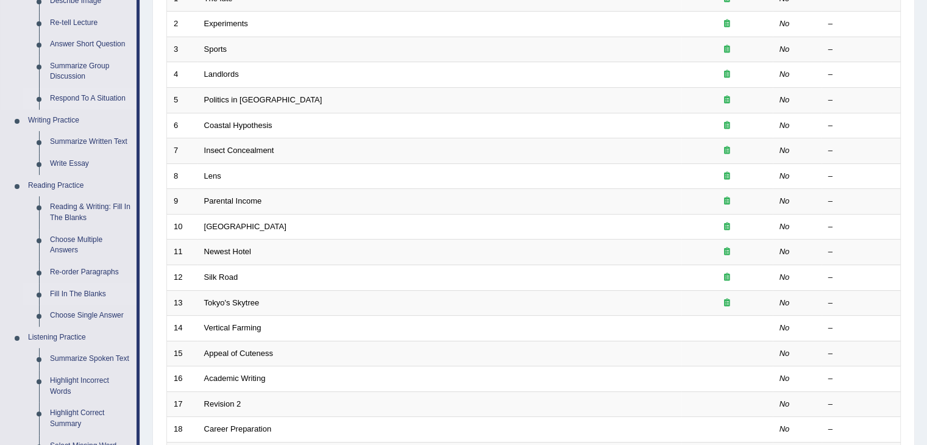
scroll to position [204, 0]
click at [71, 216] on link "Reading & Writing: Fill In The Blanks" at bounding box center [91, 213] width 92 height 32
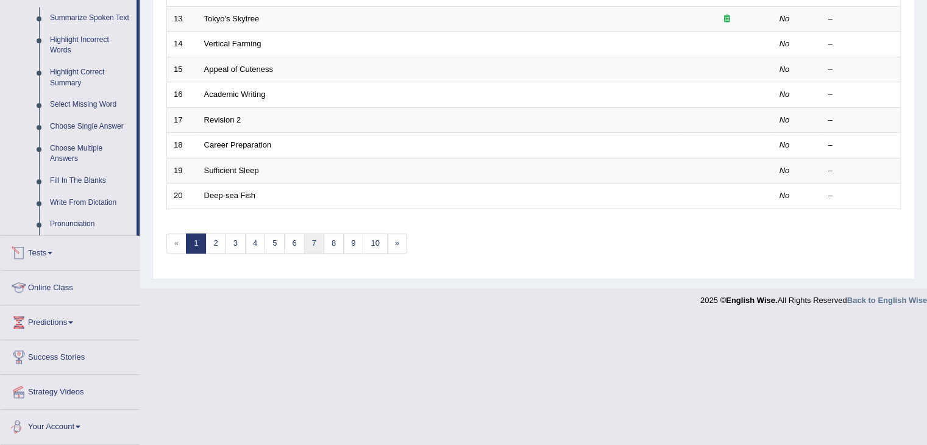
scroll to position [461, 0]
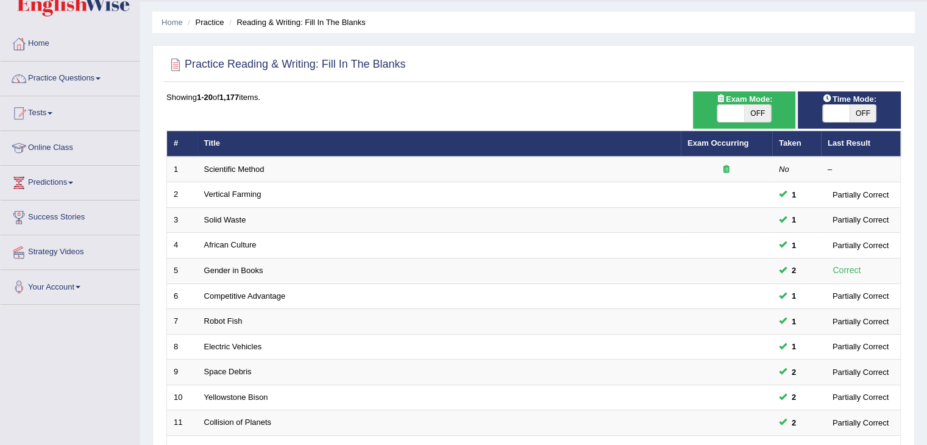
scroll to position [35, 0]
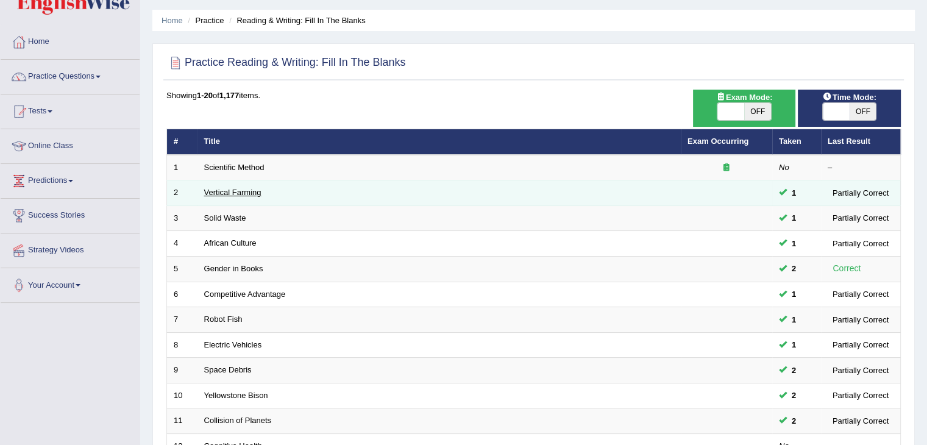
click at [250, 190] on link "Vertical Farming" at bounding box center [232, 192] width 57 height 9
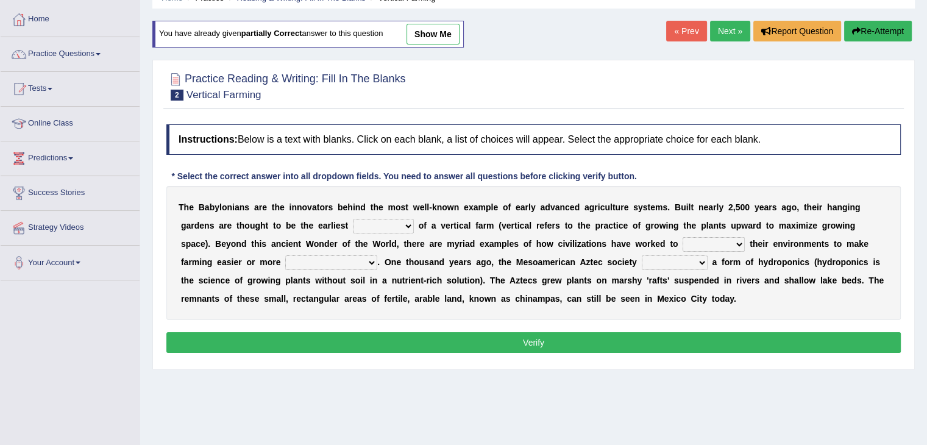
scroll to position [59, 0]
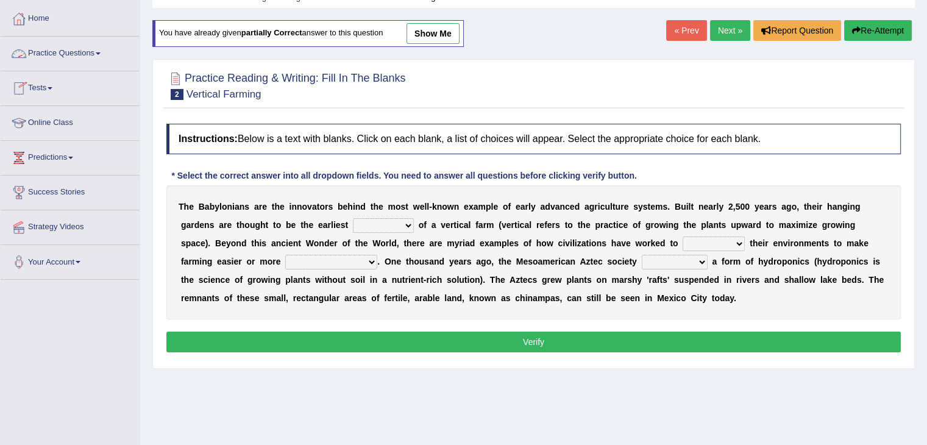
click at [76, 50] on link "Practice Questions" at bounding box center [70, 52] width 139 height 30
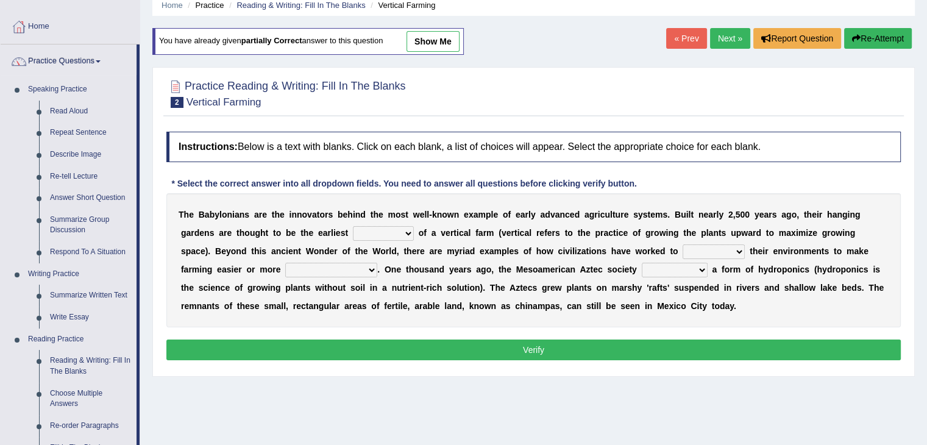
scroll to position [48, 0]
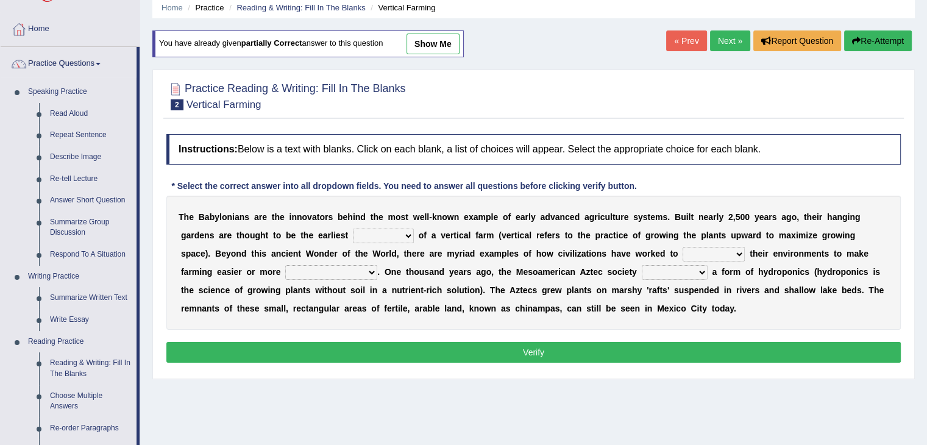
click at [450, 46] on link "show me" at bounding box center [433, 44] width 53 height 21
select select "protocol"
select select "respect"
select select "productive"
select select "engineered"
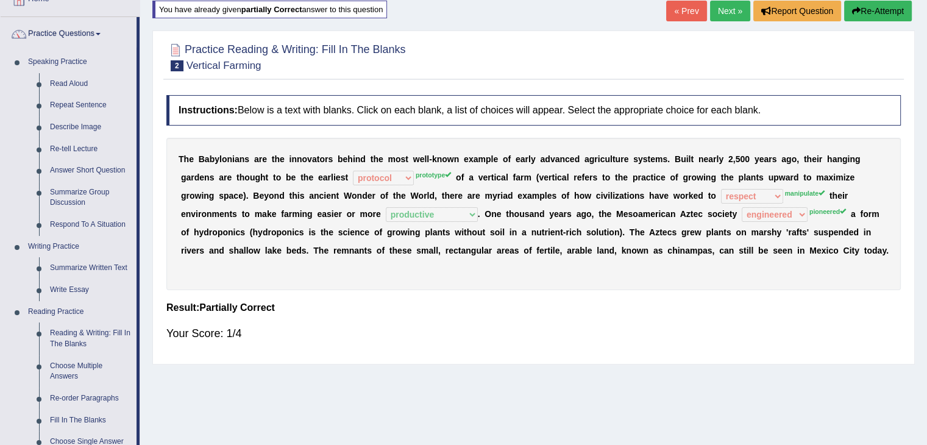
scroll to position [80, 0]
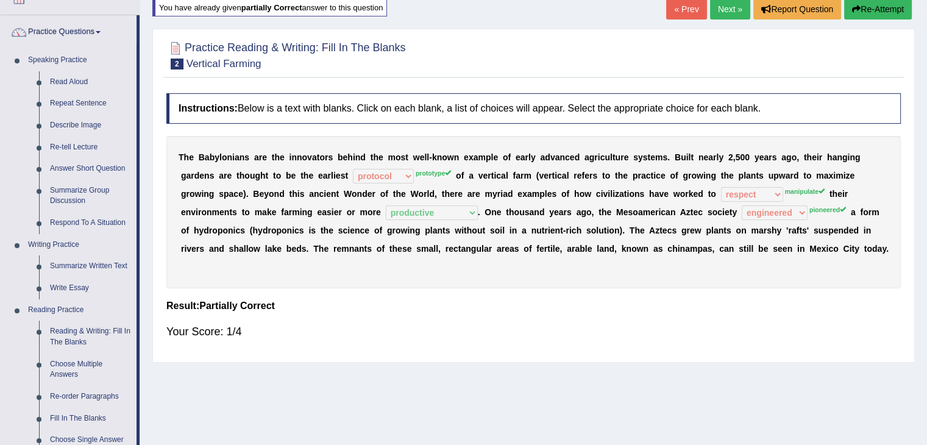
click at [147, 349] on div "Home Practice Reading & Writing: Fill In The Blanks Vertical Farming You have a…" at bounding box center [533, 225] width 787 height 610
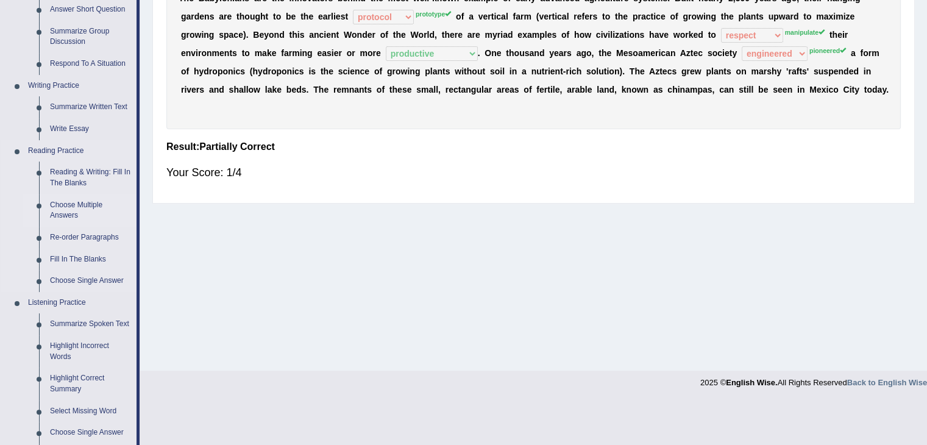
scroll to position [265, 0]
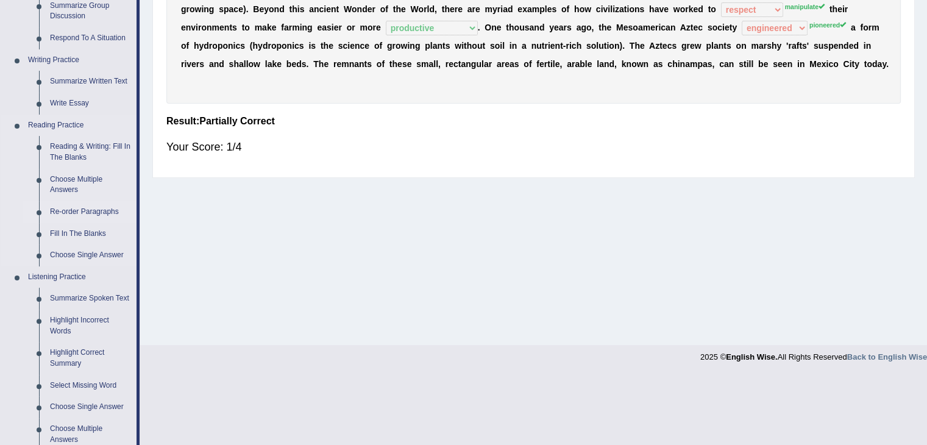
click at [117, 210] on link "Re-order Paragraphs" at bounding box center [91, 212] width 92 height 22
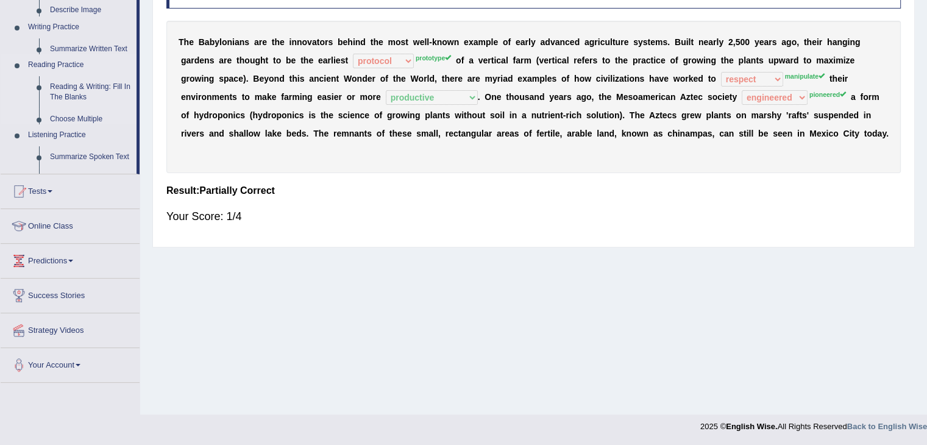
scroll to position [195, 0]
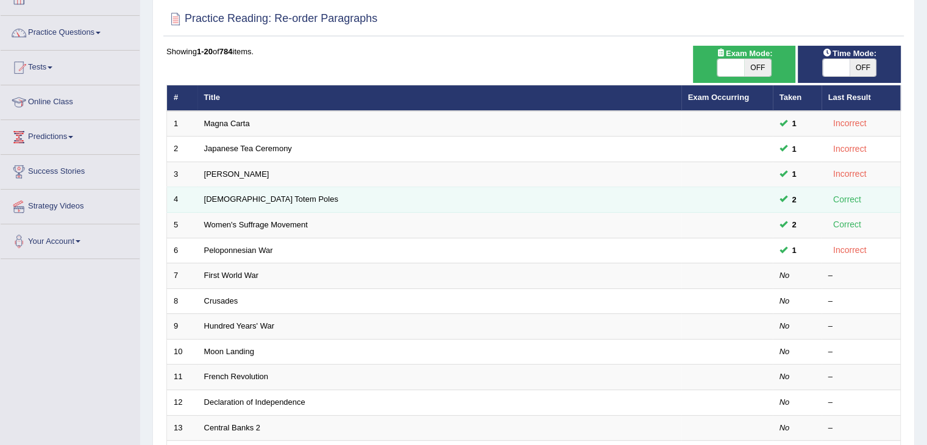
scroll to position [83, 0]
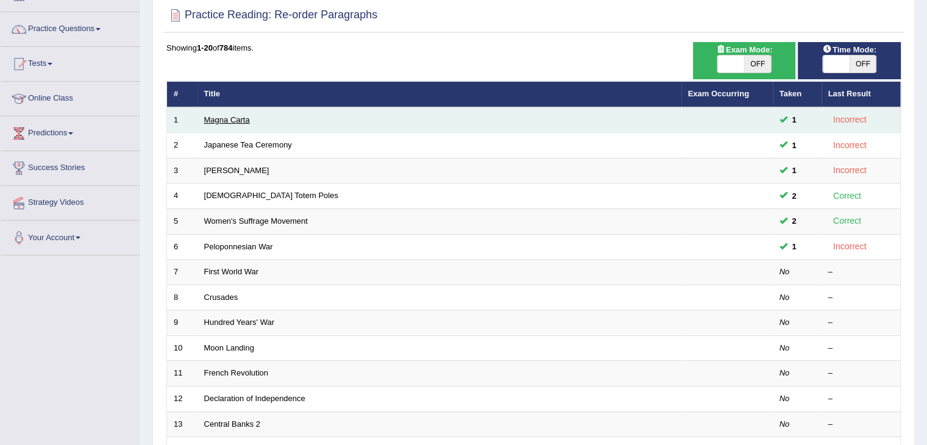
click at [235, 117] on link "Magna Carta" at bounding box center [227, 119] width 46 height 9
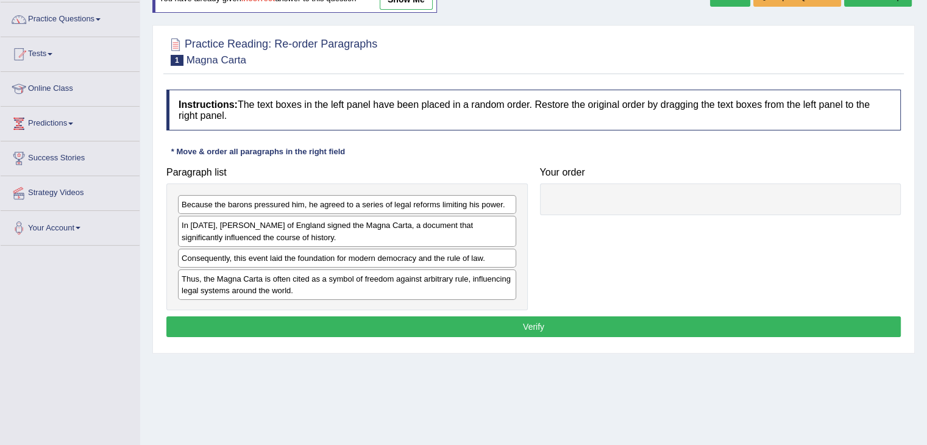
scroll to position [69, 0]
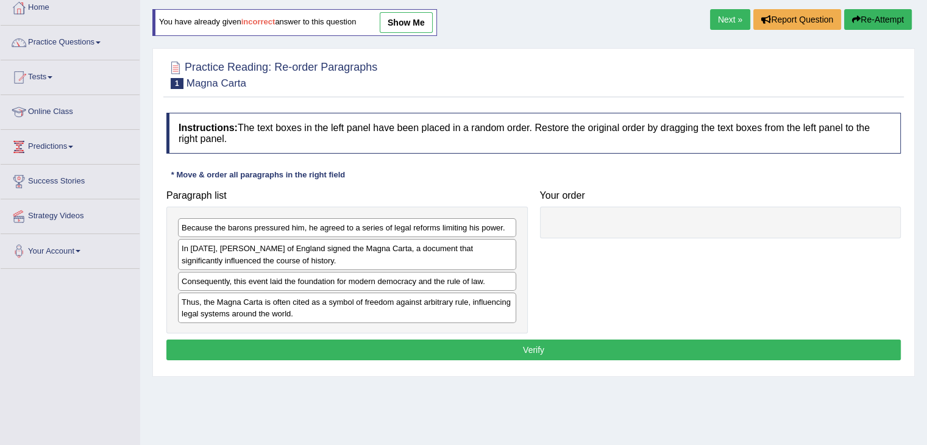
click at [395, 18] on link "show me" at bounding box center [406, 22] width 53 height 21
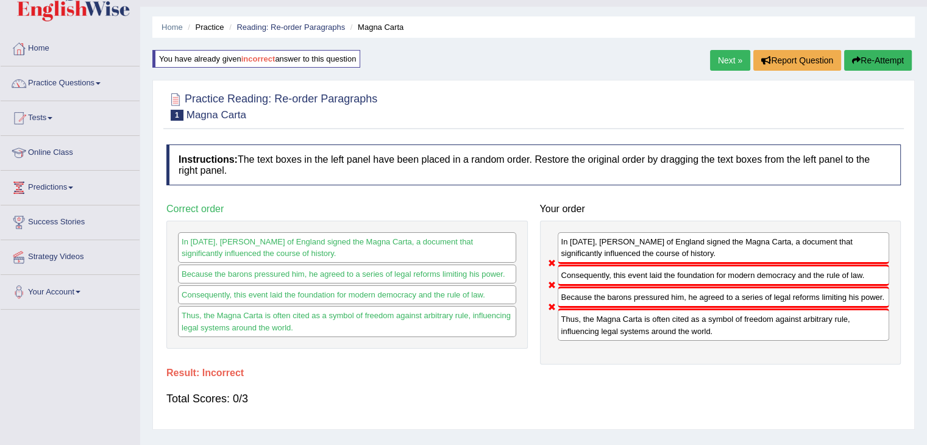
scroll to position [28, 0]
click at [85, 90] on link "Practice Questions" at bounding box center [70, 82] width 139 height 30
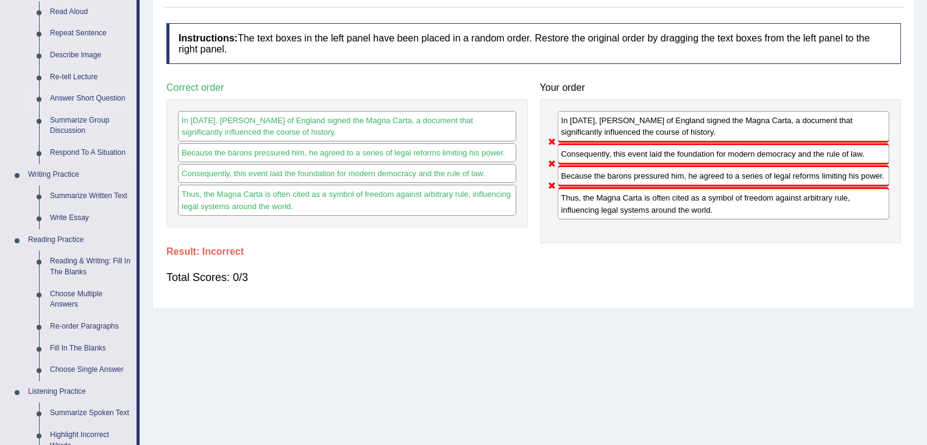
scroll to position [149, 0]
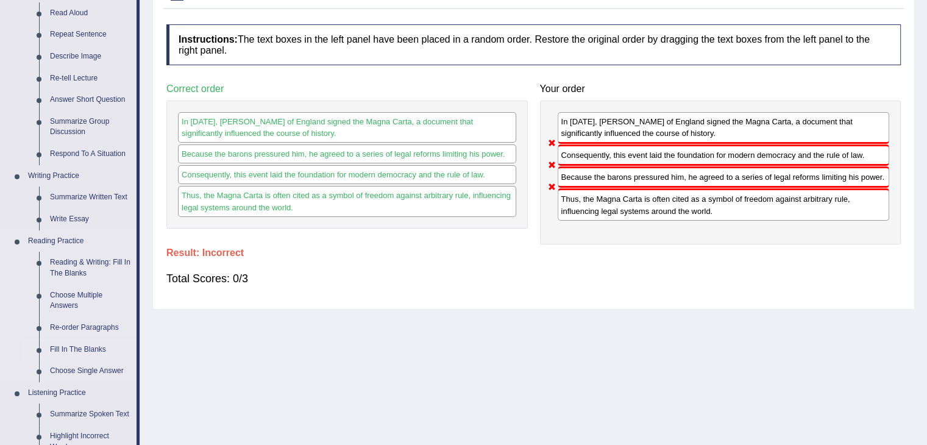
click at [95, 341] on link "Fill In The Blanks" at bounding box center [91, 350] width 92 height 22
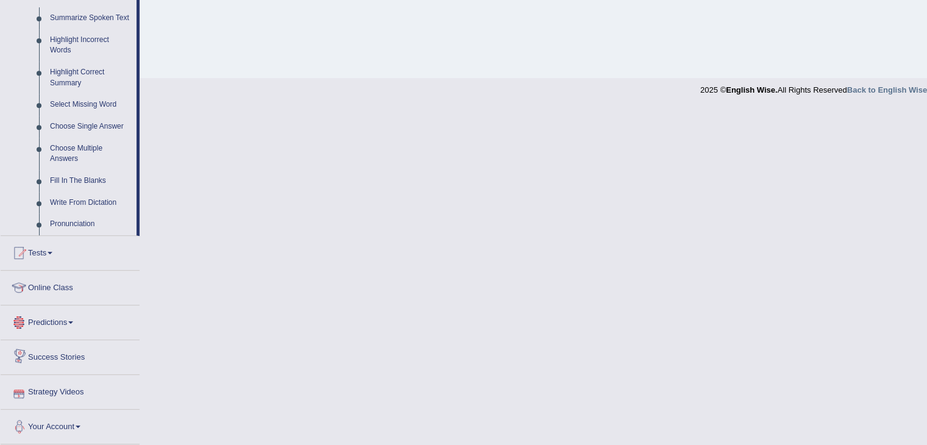
scroll to position [544, 0]
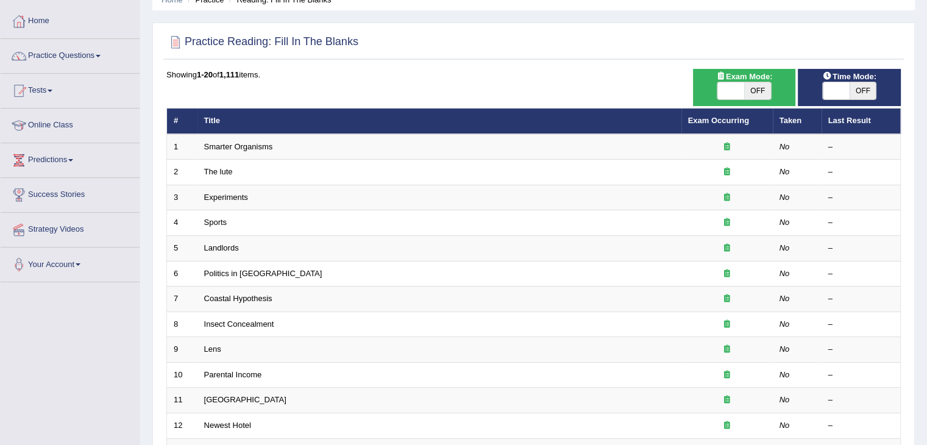
scroll to position [55, 0]
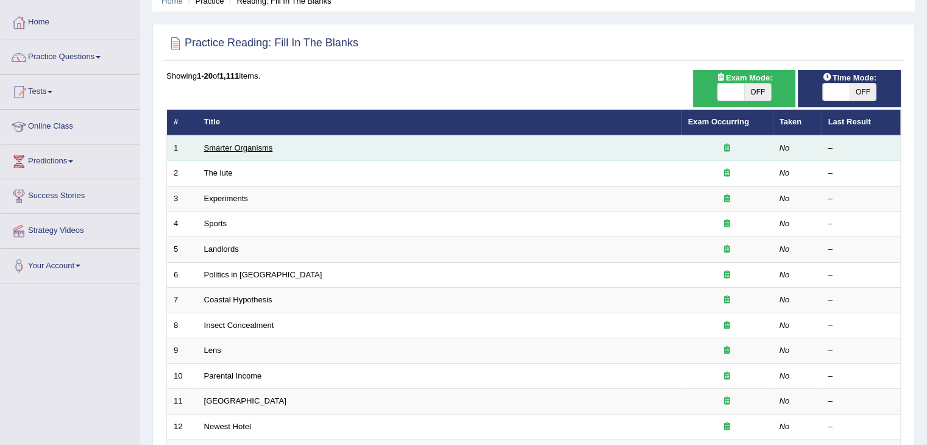
click at [242, 143] on link "Smarter Organisms" at bounding box center [238, 147] width 69 height 9
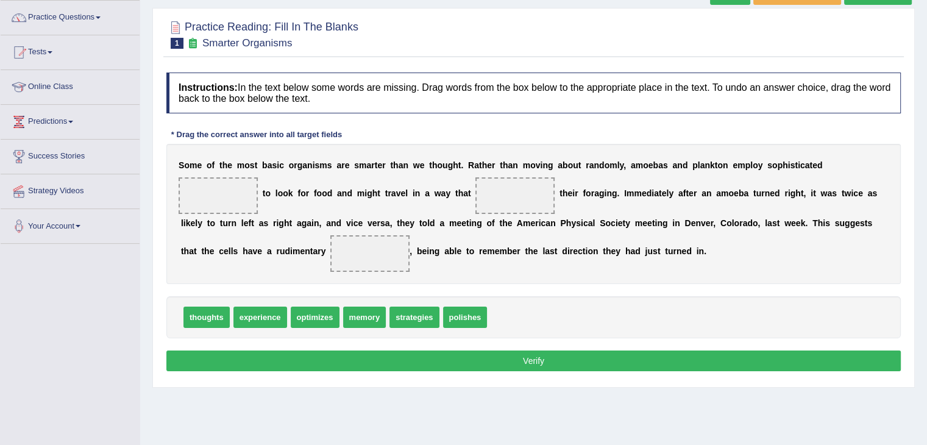
scroll to position [98, 0]
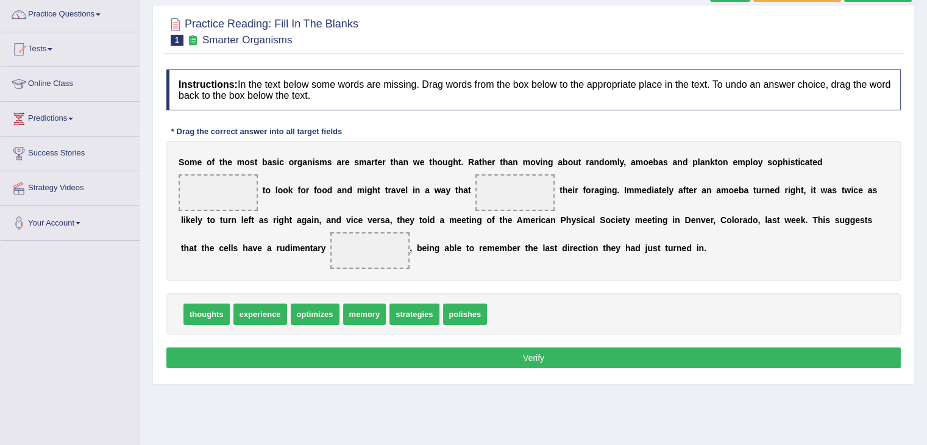
click at [205, 310] on span "thoughts" at bounding box center [206, 314] width 46 height 21
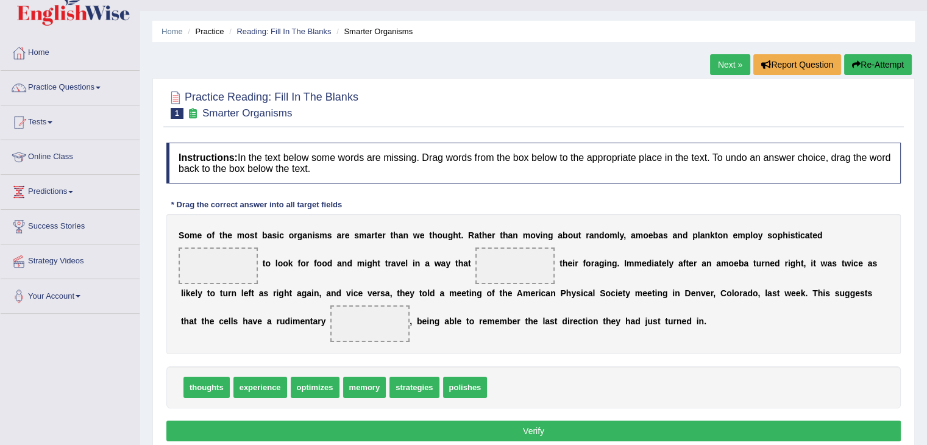
scroll to position [26, 0]
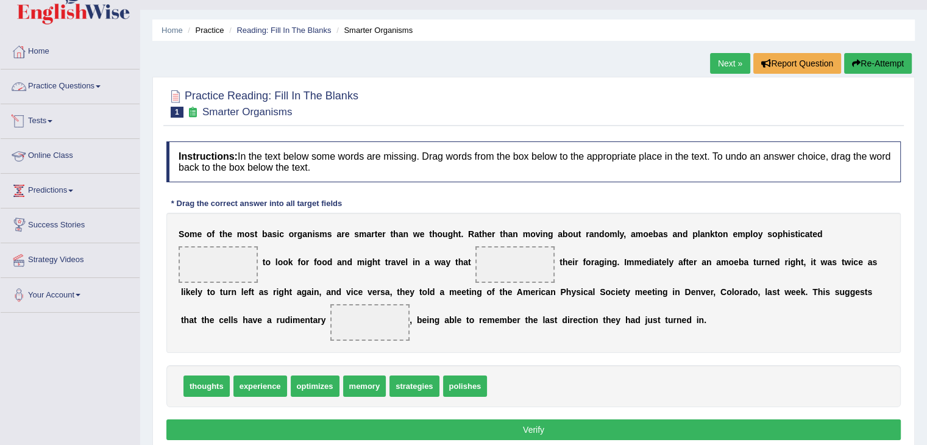
click at [101, 91] on link "Practice Questions" at bounding box center [70, 84] width 139 height 30
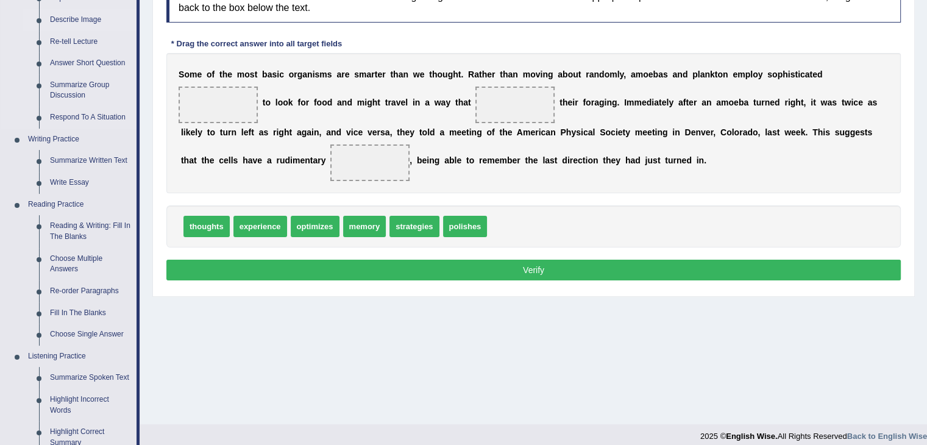
scroll to position [185, 0]
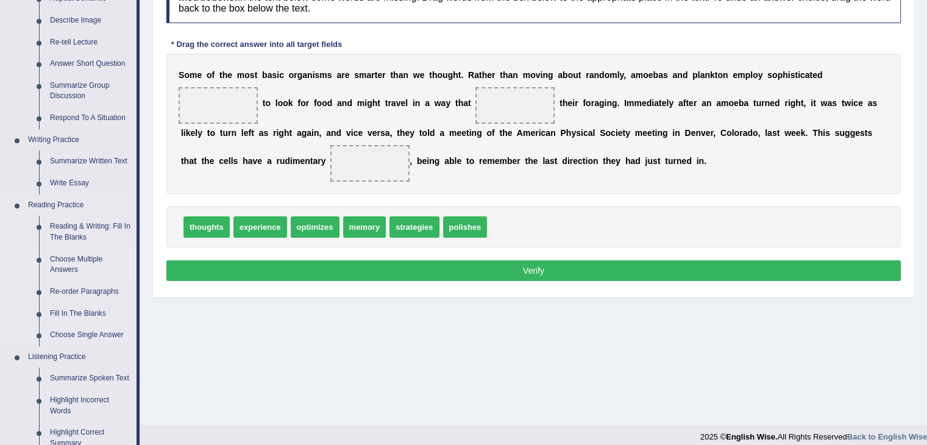
click at [83, 255] on link "Choose Multiple Answers" at bounding box center [91, 265] width 92 height 32
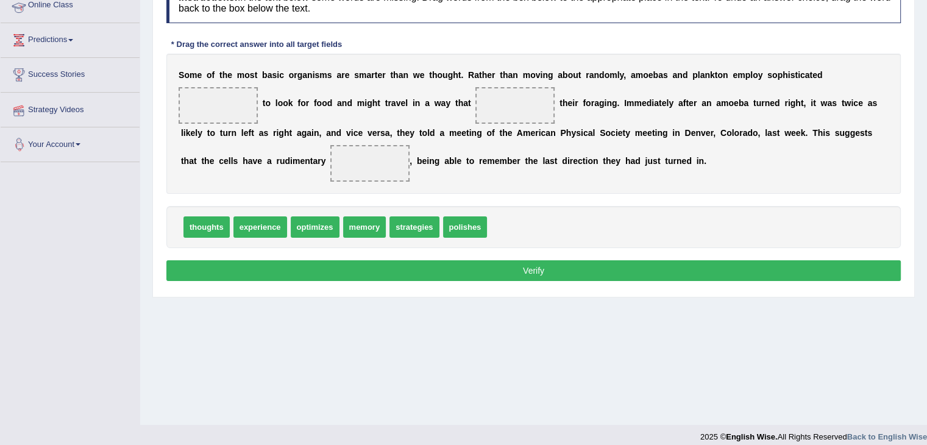
scroll to position [195, 0]
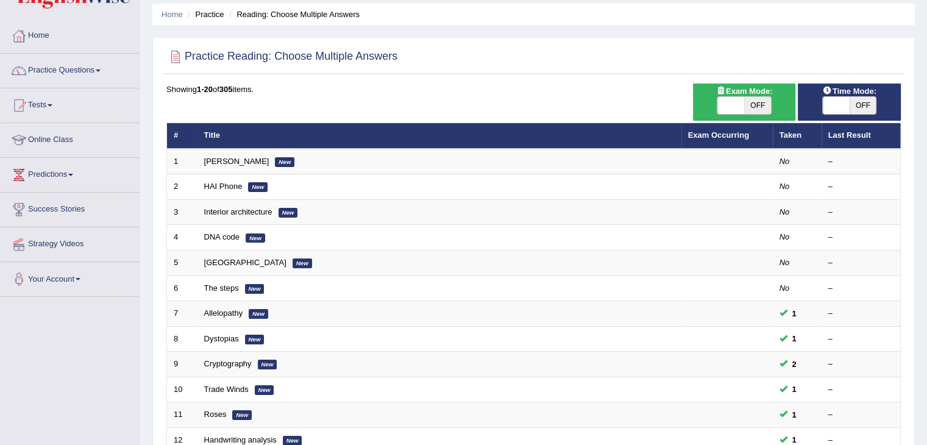
scroll to position [40, 0]
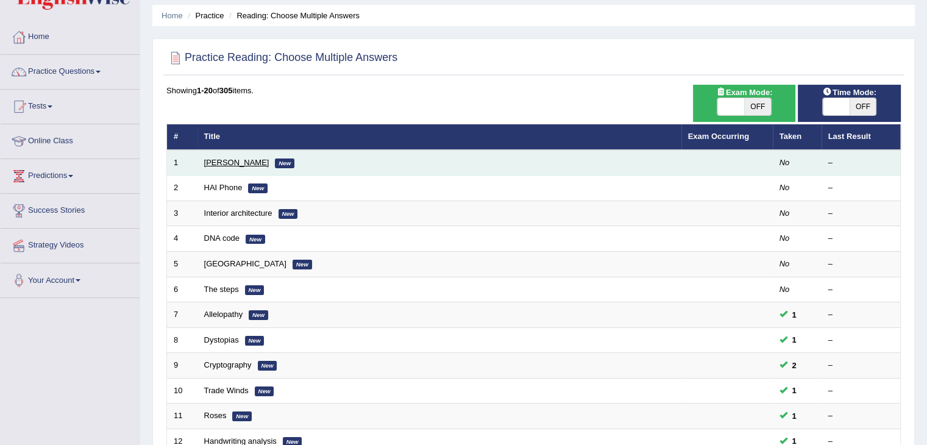
click at [239, 160] on link "[PERSON_NAME]" at bounding box center [236, 162] width 65 height 9
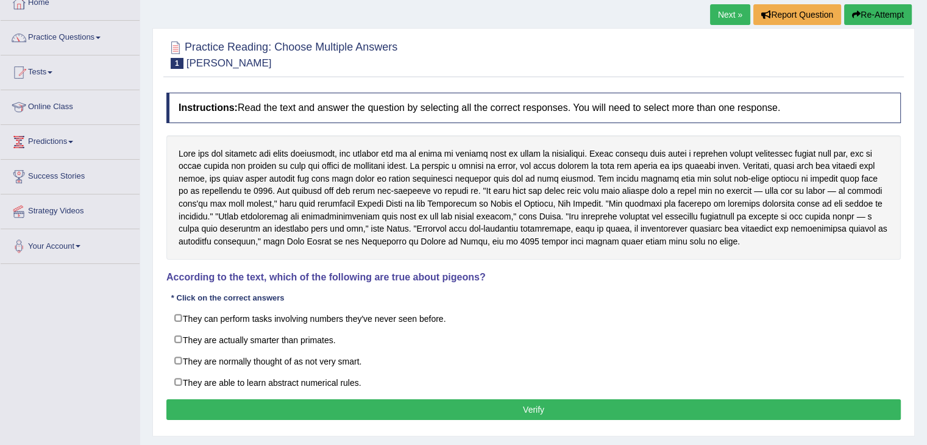
scroll to position [75, 0]
